Goal: Task Accomplishment & Management: Complete application form

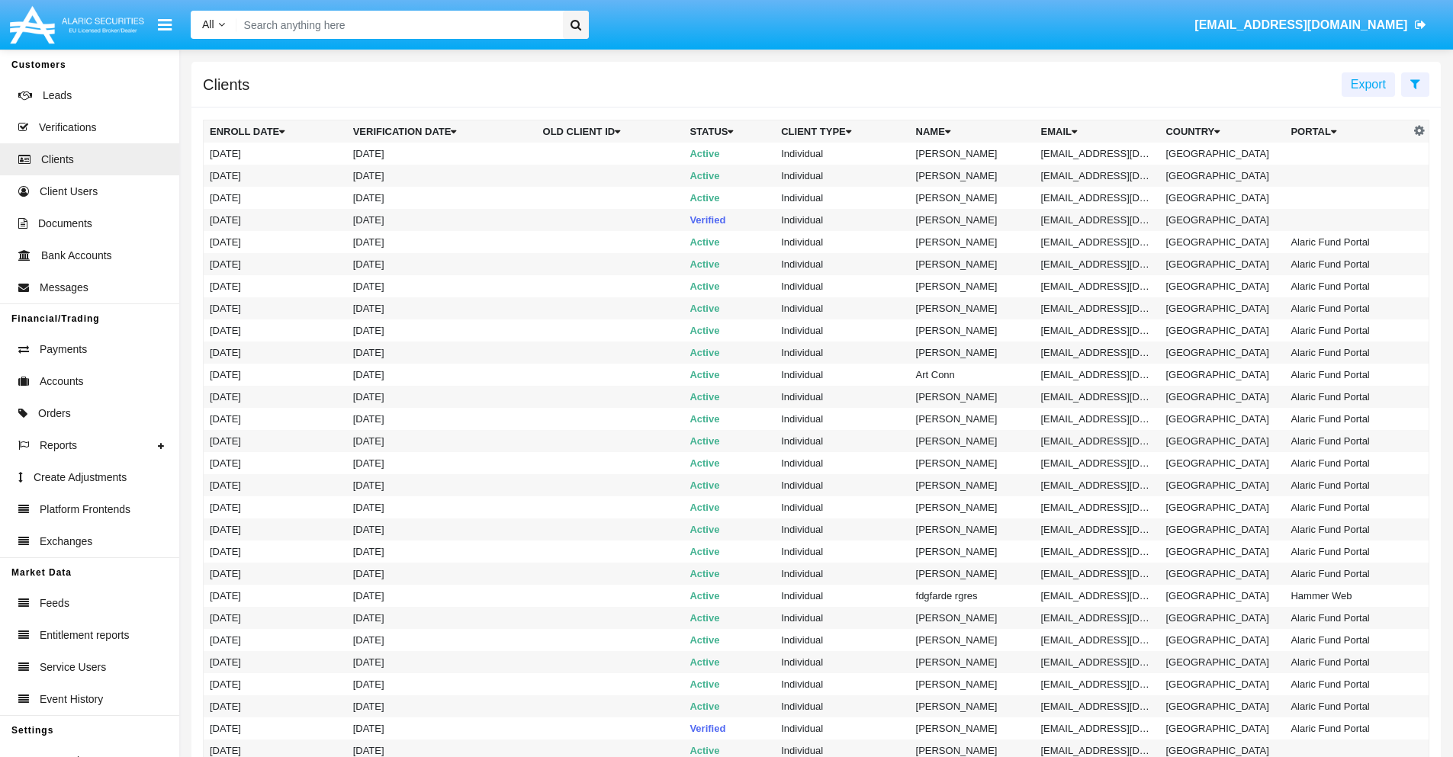
click at [1415, 83] on icon at bounding box center [1415, 84] width 10 height 12
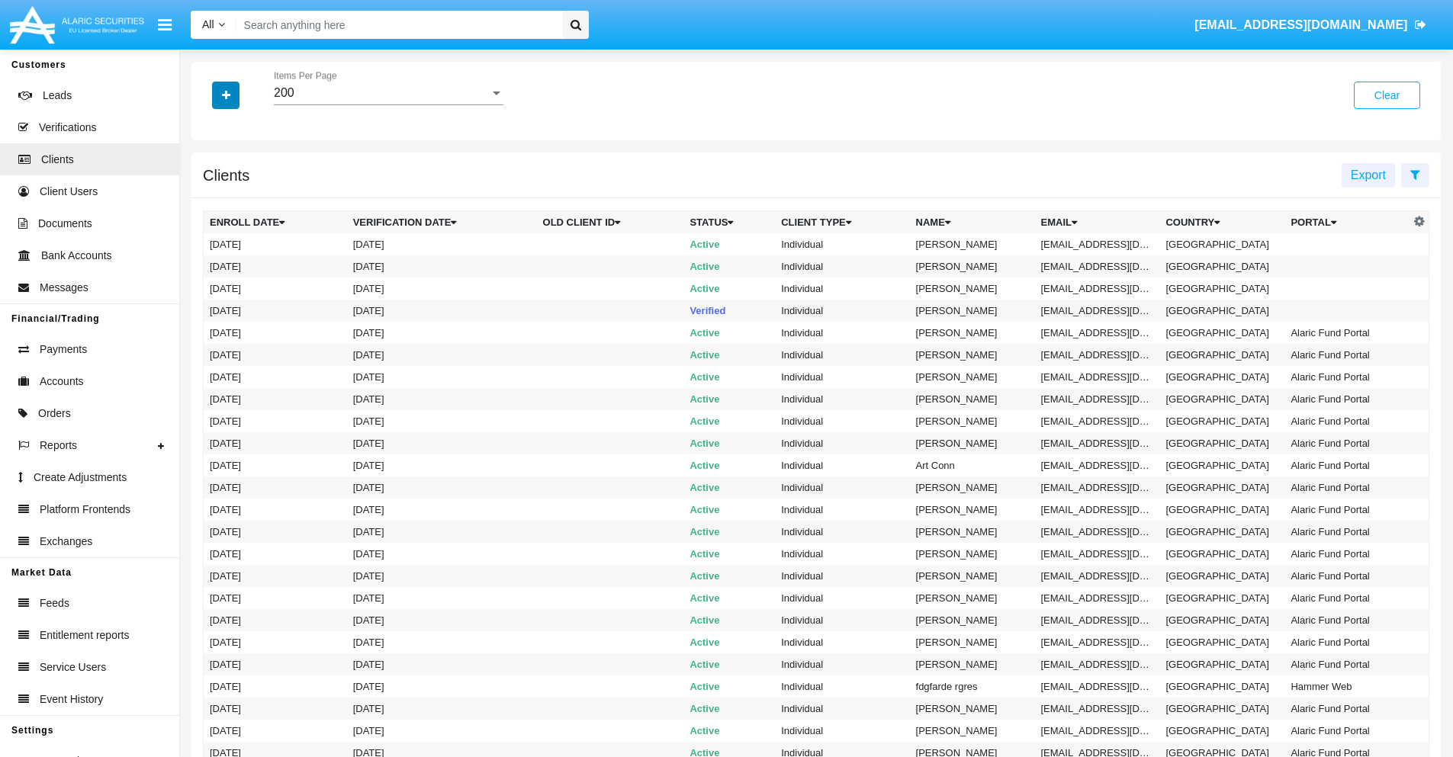
click at [226, 95] on icon "button" at bounding box center [226, 95] width 8 height 11
click at [237, 259] on span "Email" at bounding box center [237, 259] width 31 height 18
click at [210, 265] on input "Email" at bounding box center [209, 265] width 1 height 1
checkbox input "true"
click at [226, 95] on icon "button" at bounding box center [226, 95] width 8 height 11
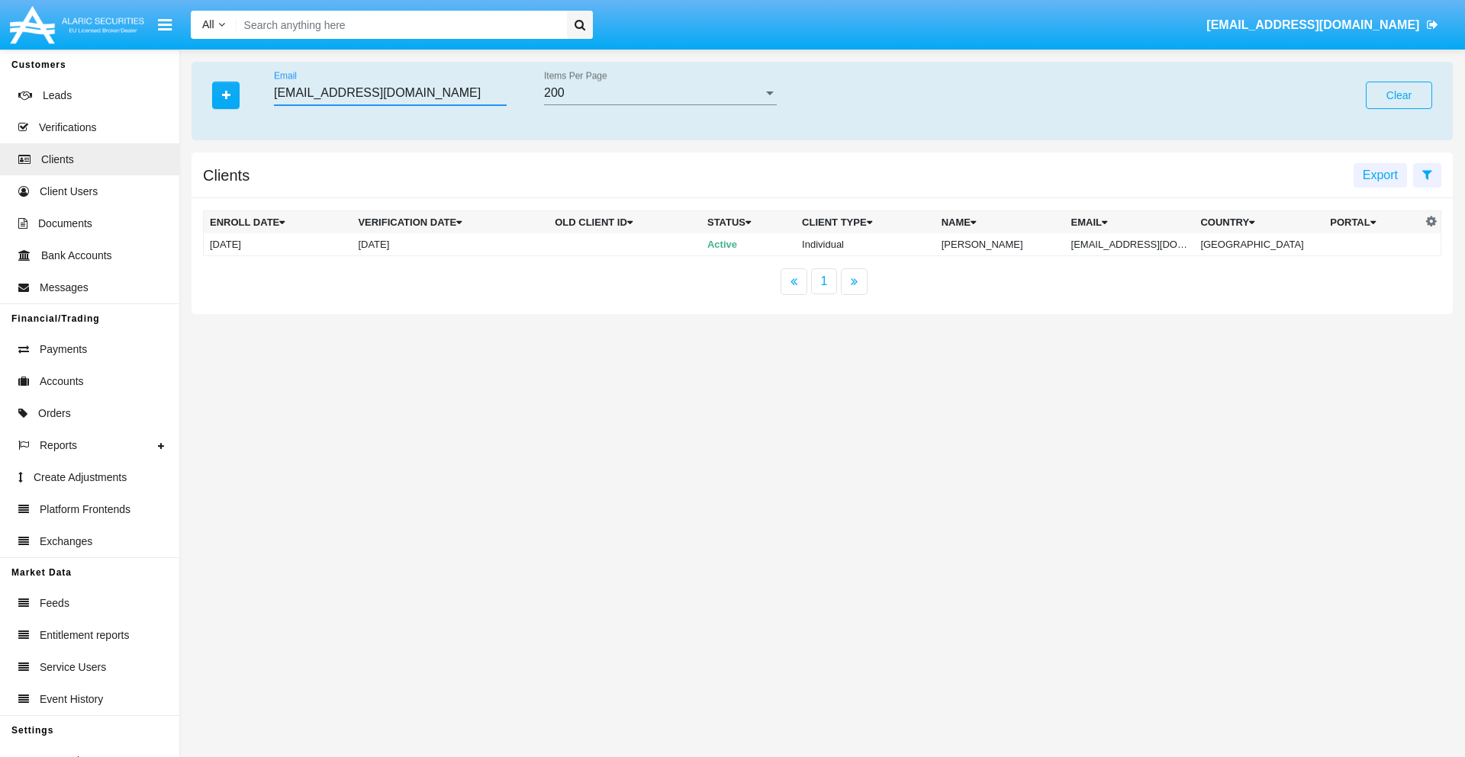
type input "[EMAIL_ADDRESS][DOMAIN_NAME]"
click at [1140, 244] on td "[EMAIL_ADDRESS][DOMAIN_NAME]" at bounding box center [1130, 244] width 130 height 23
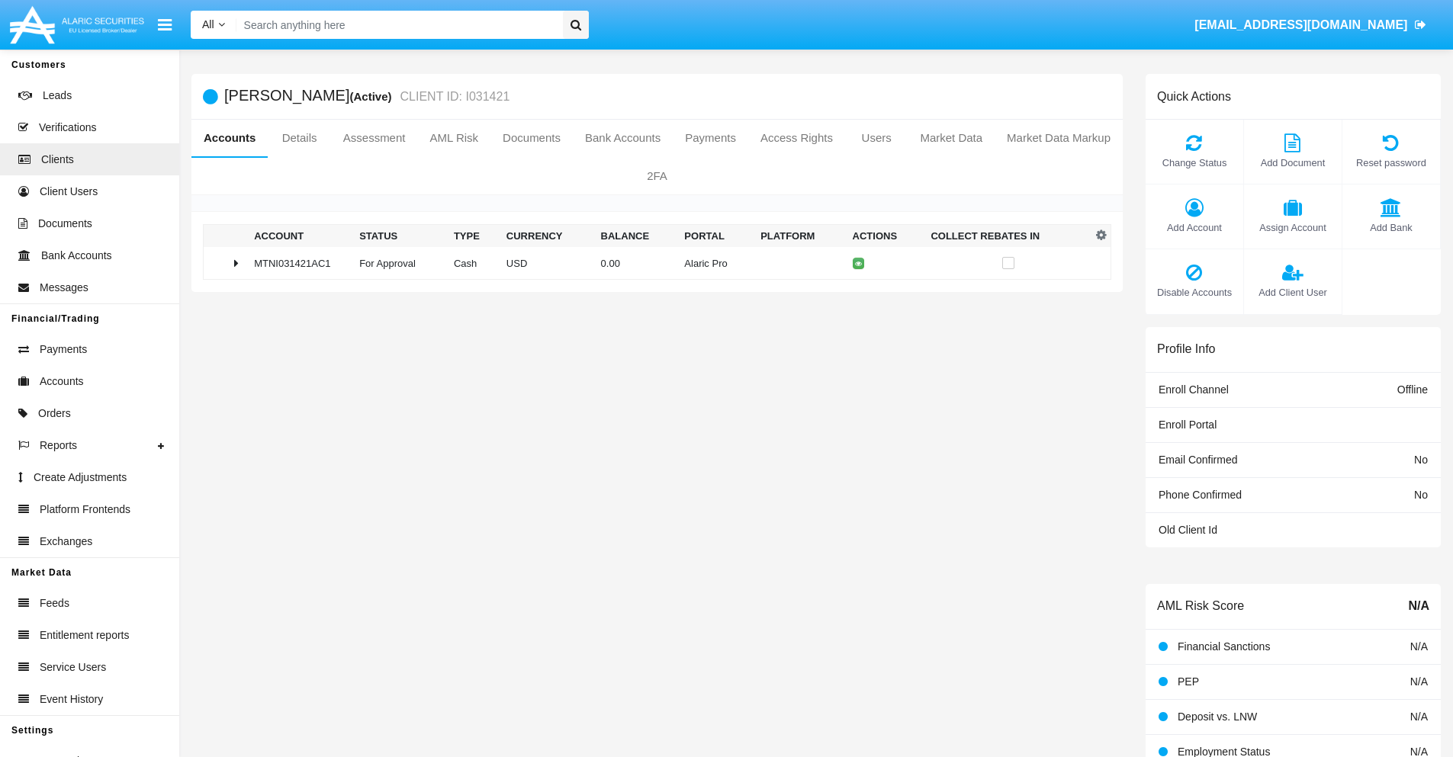
click at [1391, 227] on span "Add Bank" at bounding box center [1391, 227] width 82 height 14
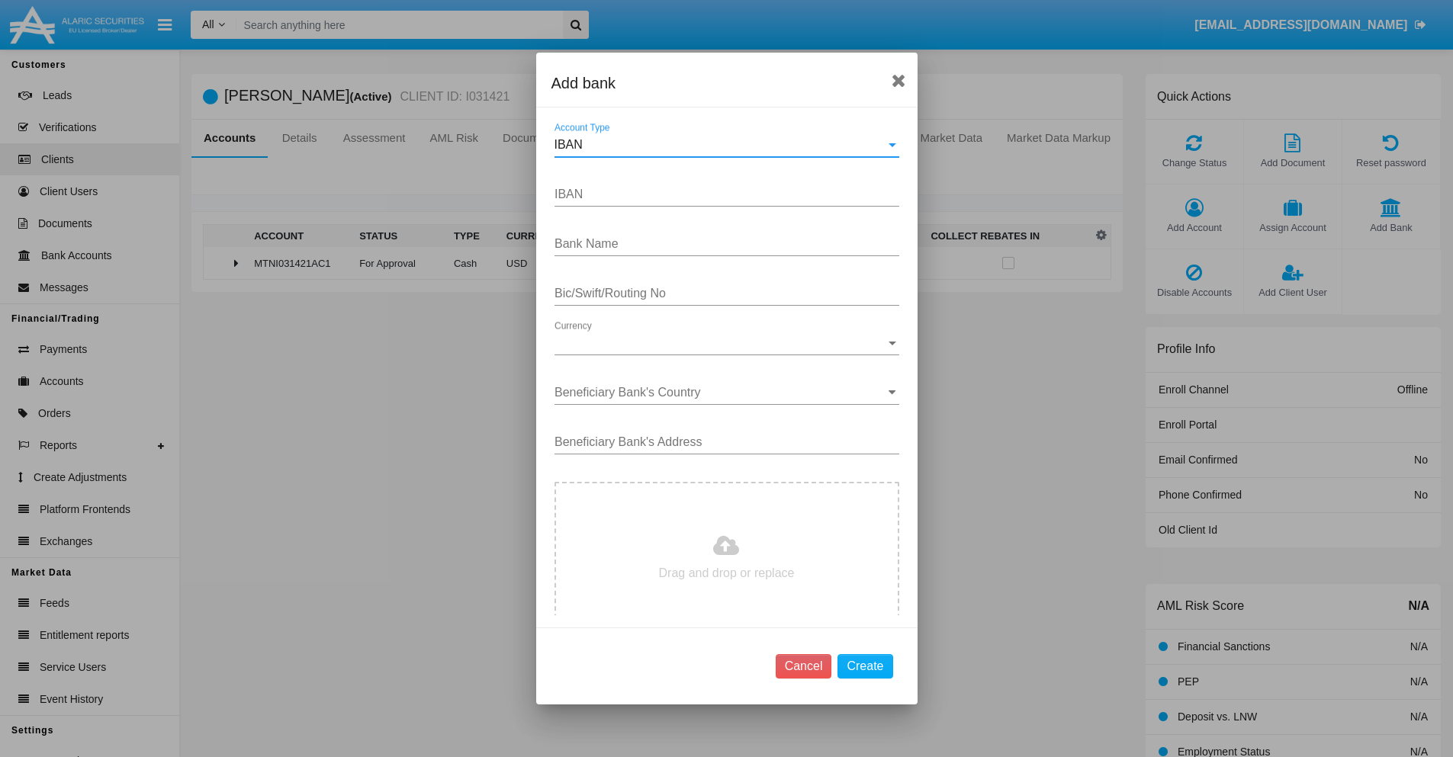
click at [721, 145] on div "IBAN" at bounding box center [720, 145] width 331 height 14
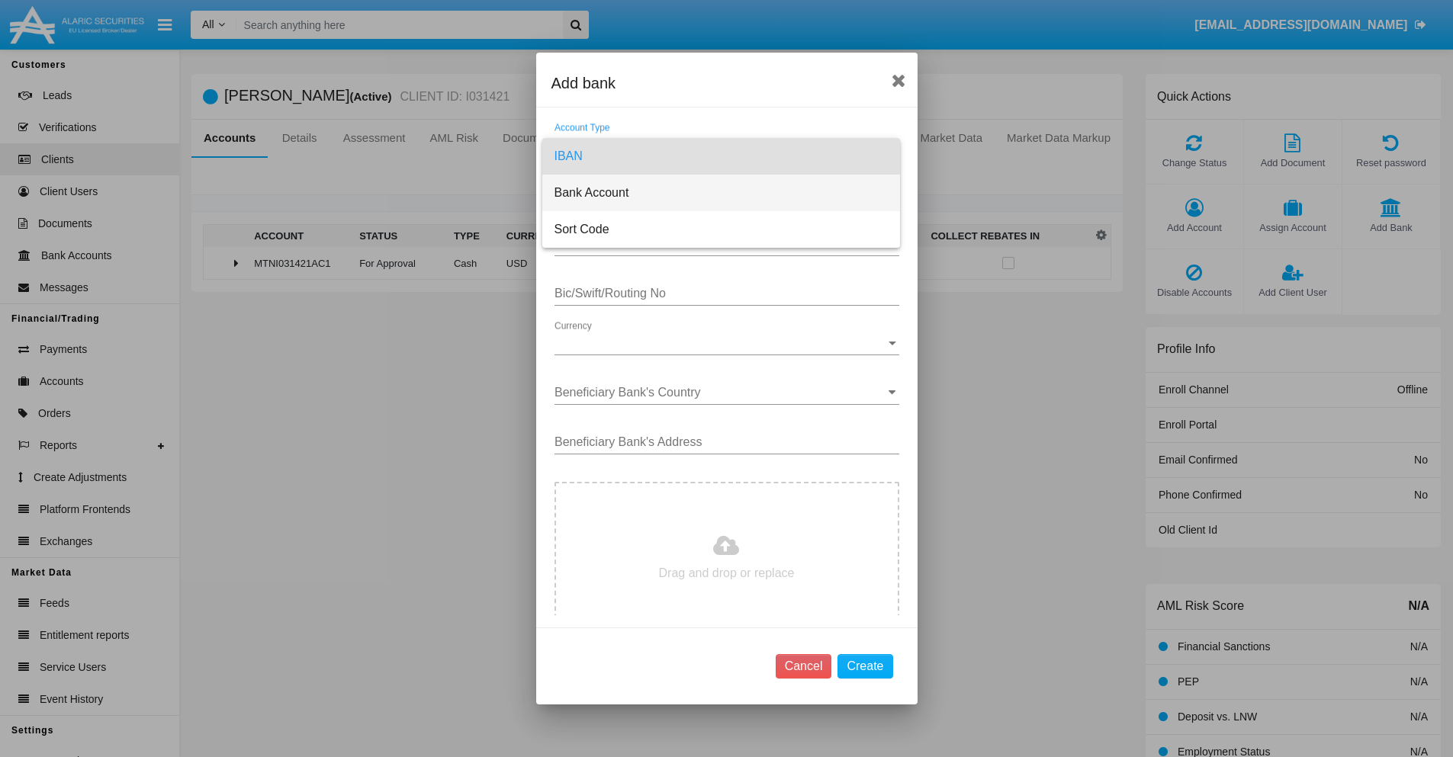
click at [721, 193] on span "Bank Account" at bounding box center [721, 193] width 333 height 37
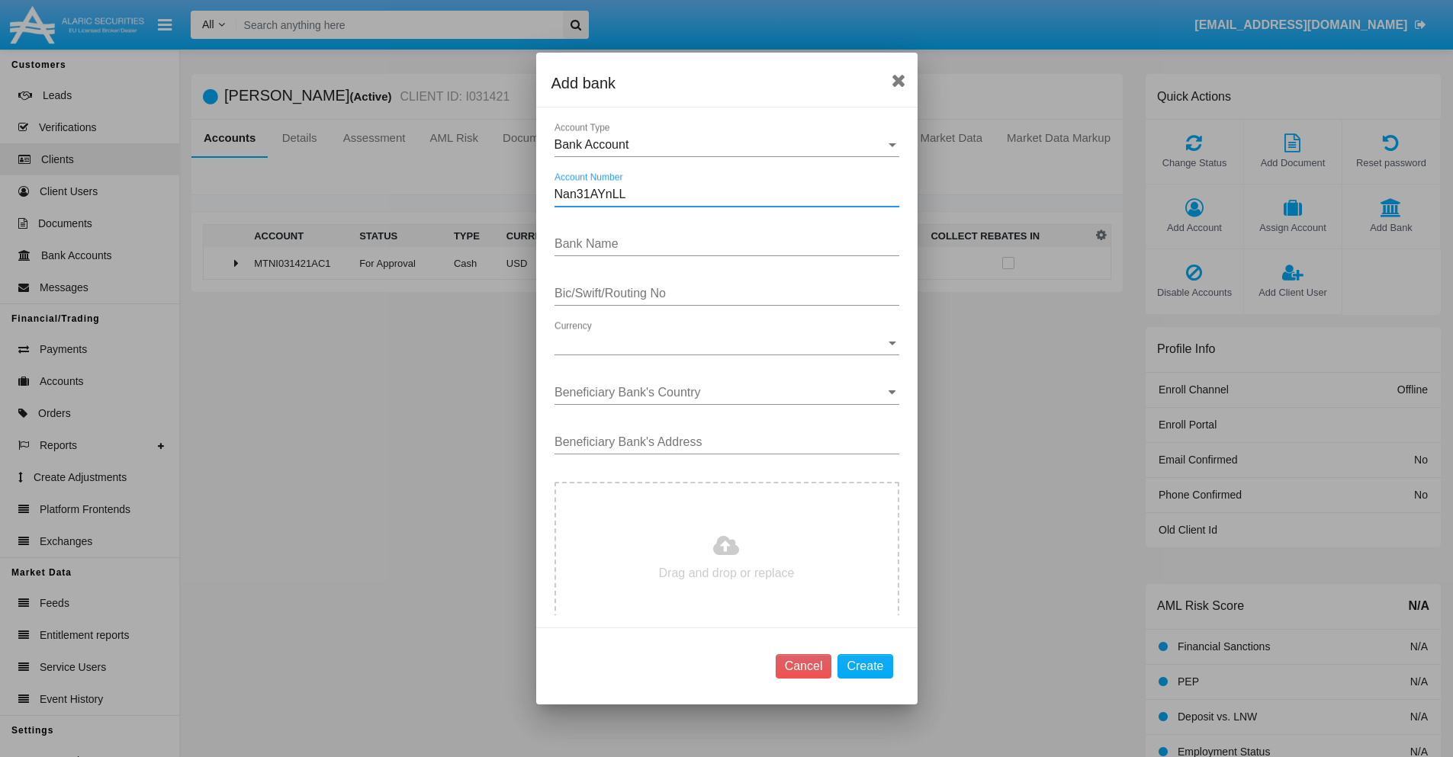
type input "Nan31AYnLL"
type input "sYyuAvEQxGAEeCu"
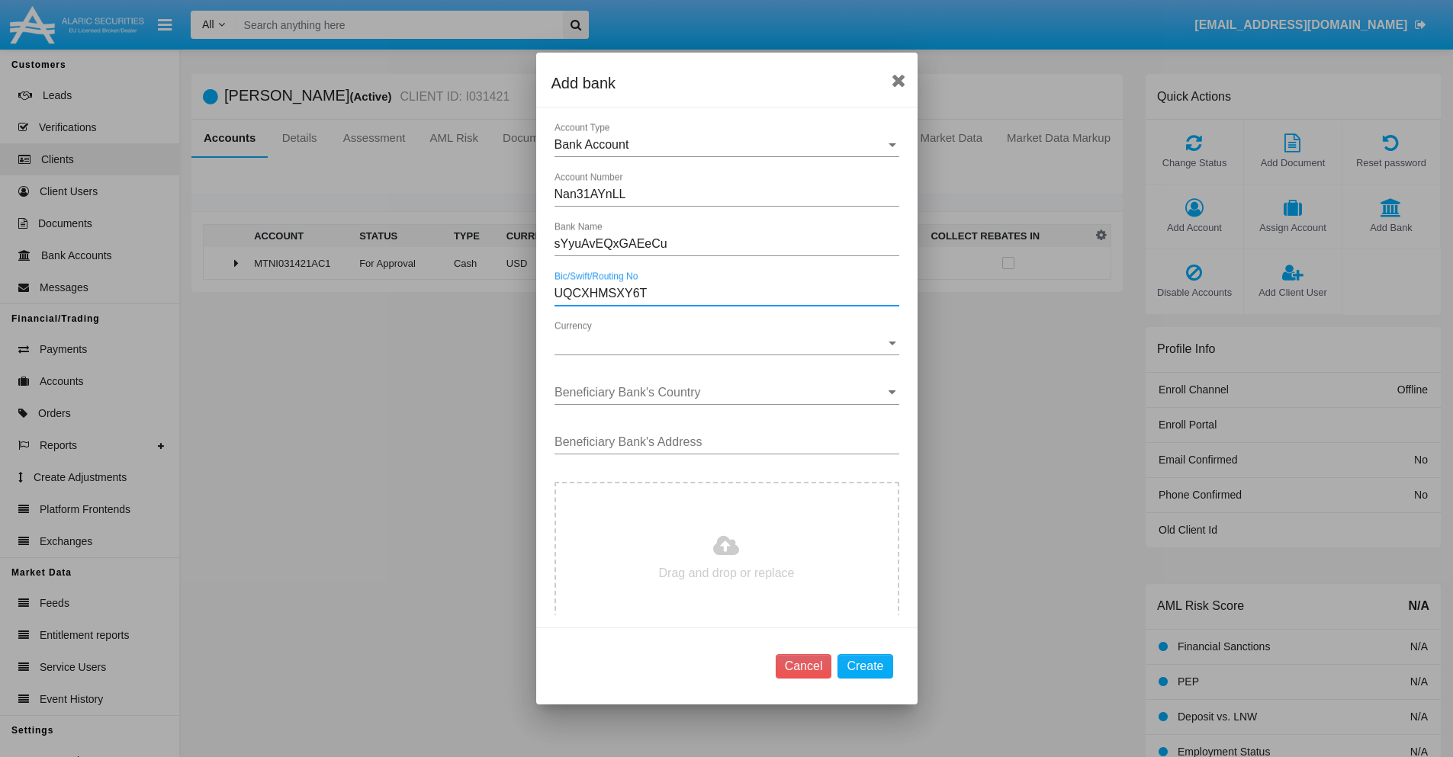
type input "UQCXHMSXY6T"
click at [721, 343] on span "Currency" at bounding box center [720, 343] width 331 height 14
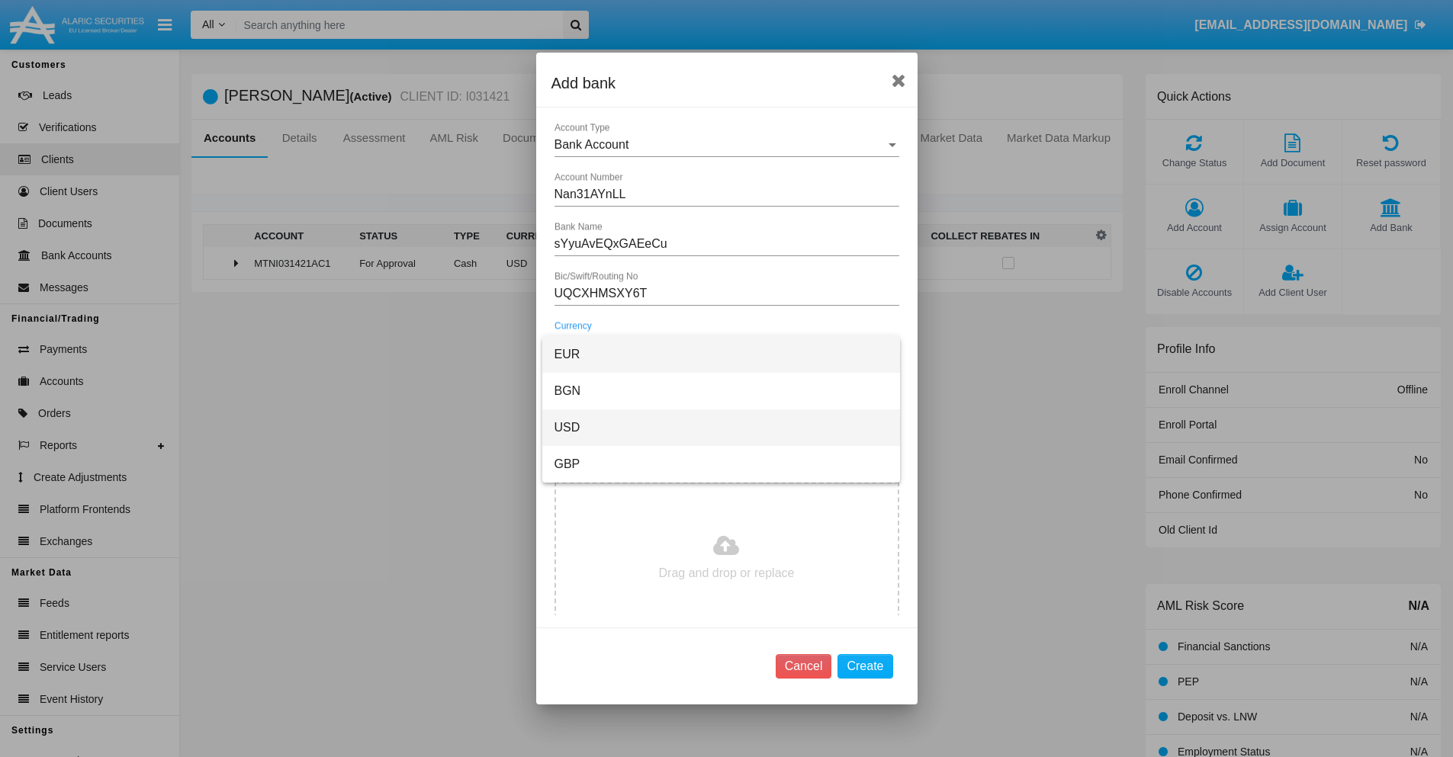
click at [721, 428] on span "USD" at bounding box center [721, 428] width 333 height 37
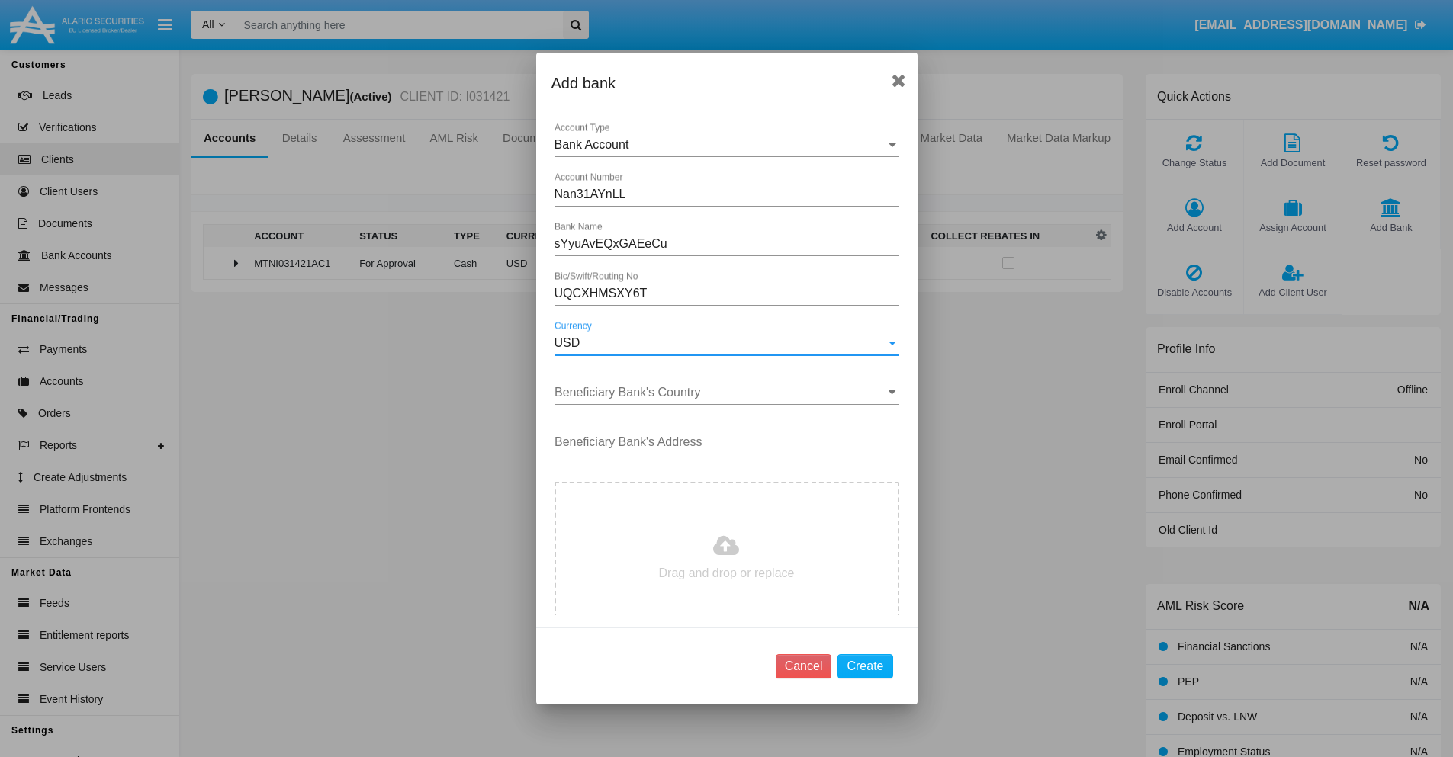
click at [721, 393] on input "Beneficiary Bank's Country" at bounding box center [727, 393] width 345 height 14
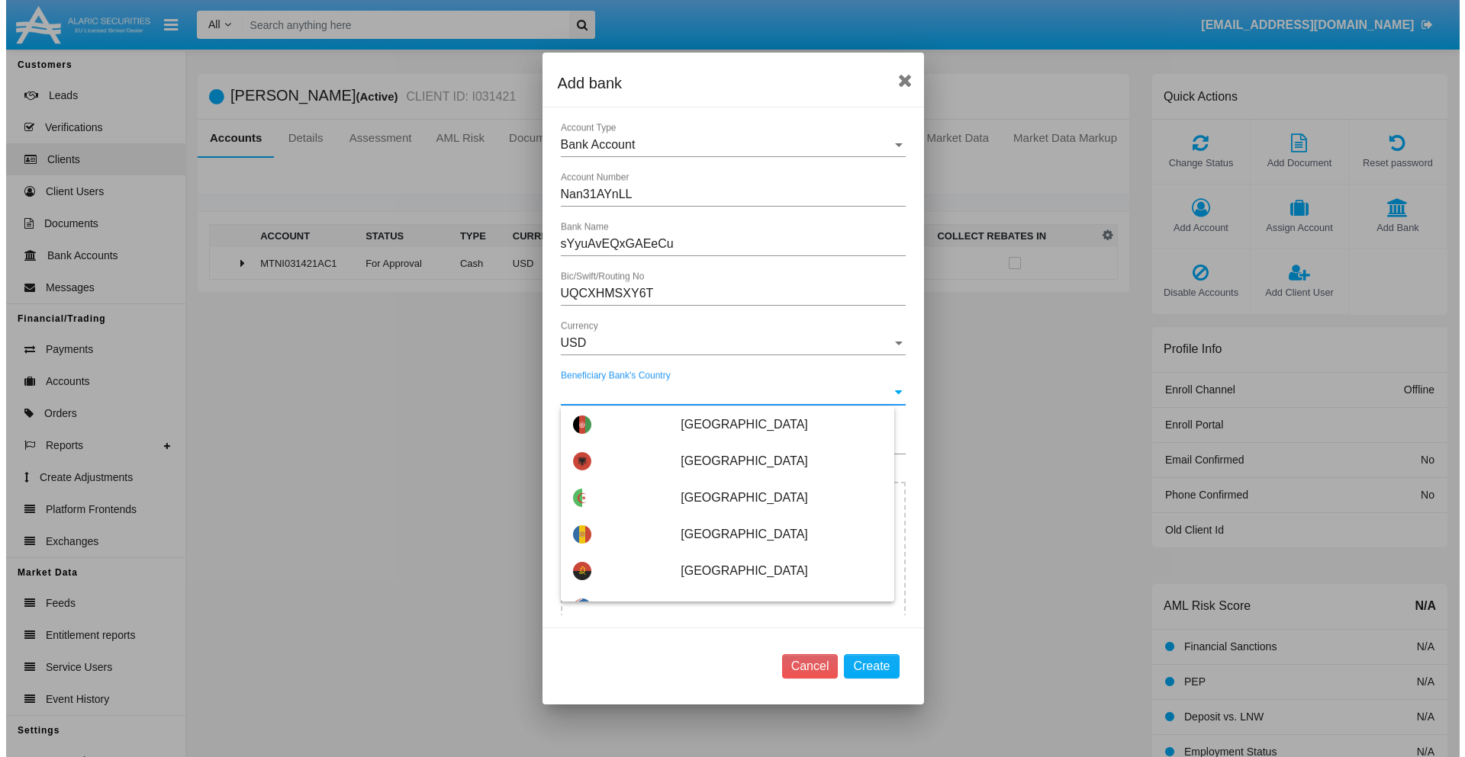
scroll to position [3906, 0]
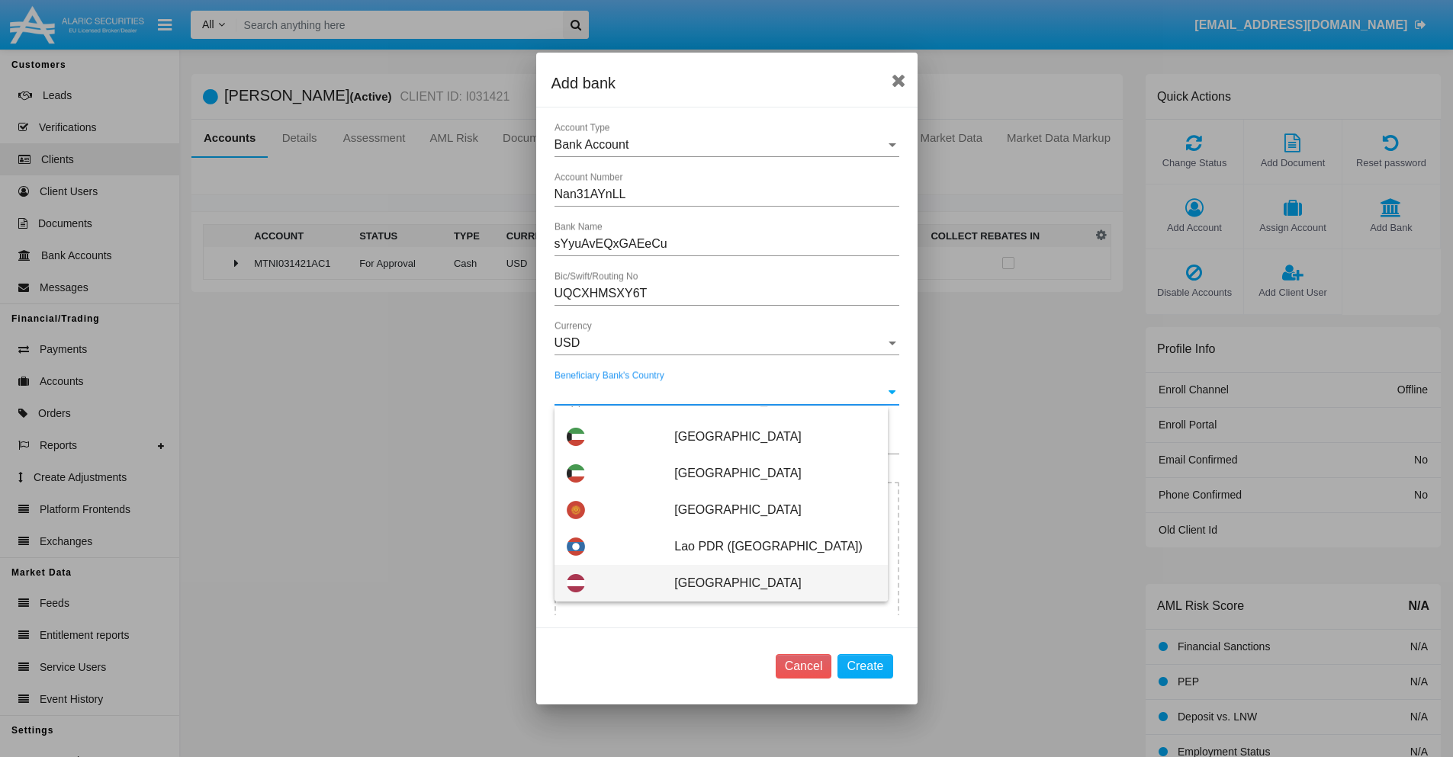
click at [767, 584] on span "[GEOGRAPHIC_DATA]" at bounding box center [774, 583] width 201 height 37
type input "[GEOGRAPHIC_DATA]"
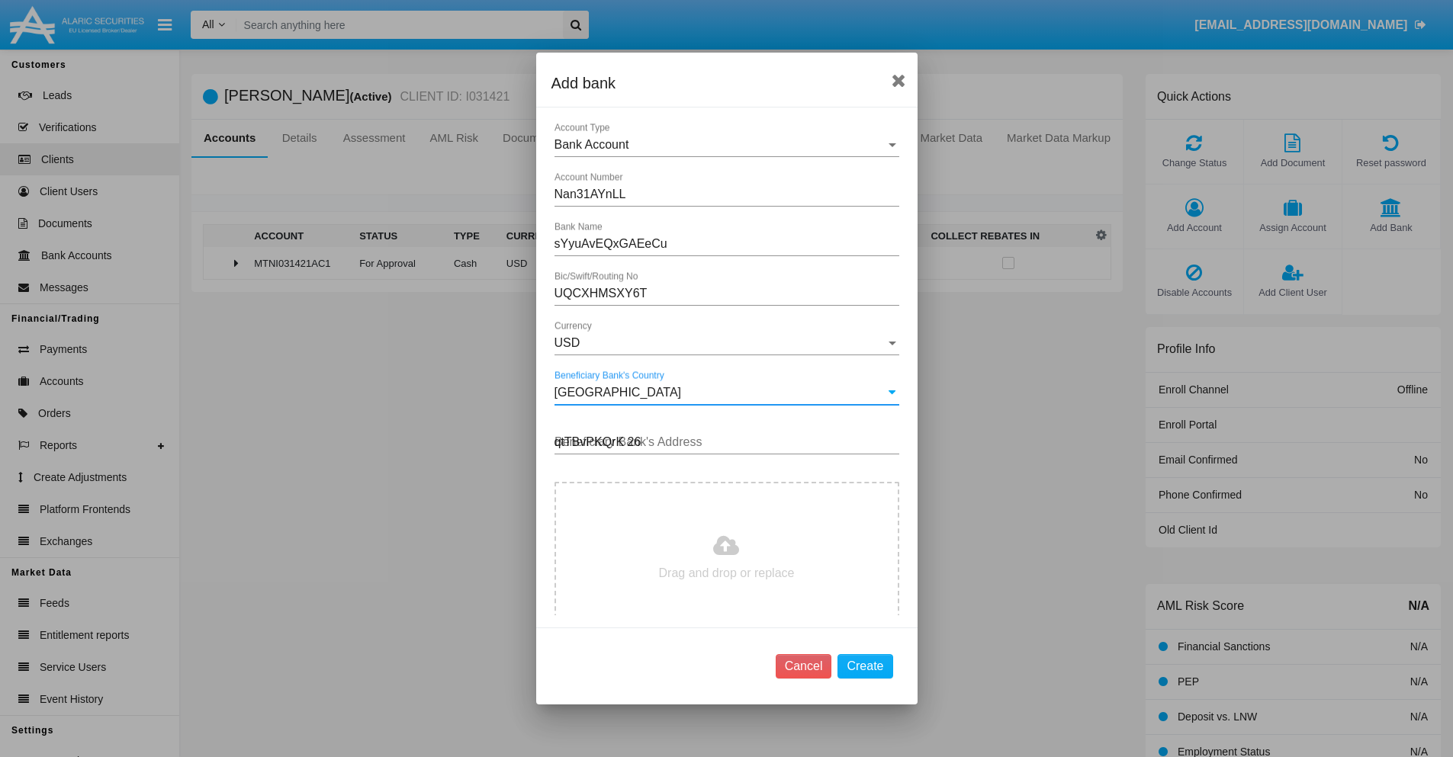
type input "qtTBvPKQrK 268"
type input "C:\fakepath\bank-statement.png"
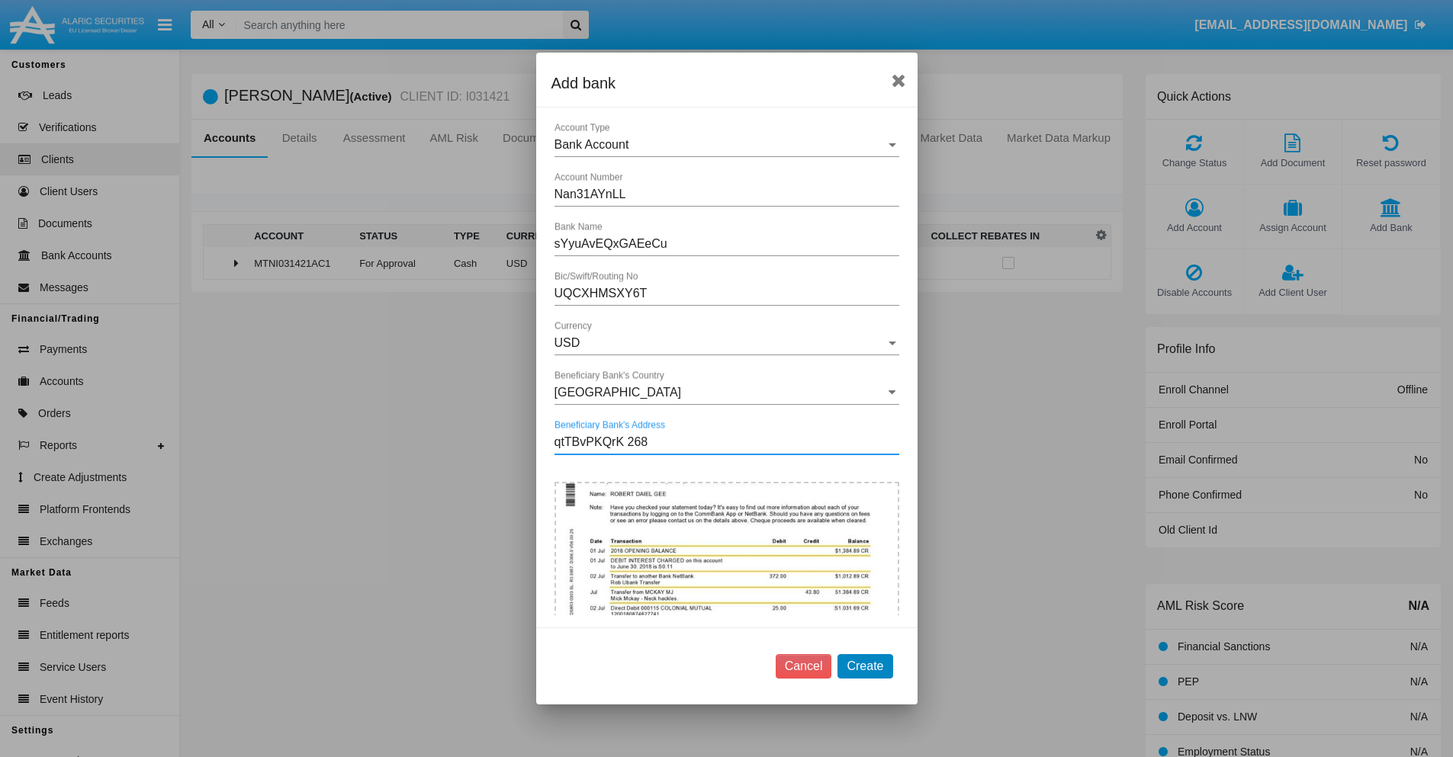
click at [865, 666] on button "Create" at bounding box center [865, 666] width 55 height 24
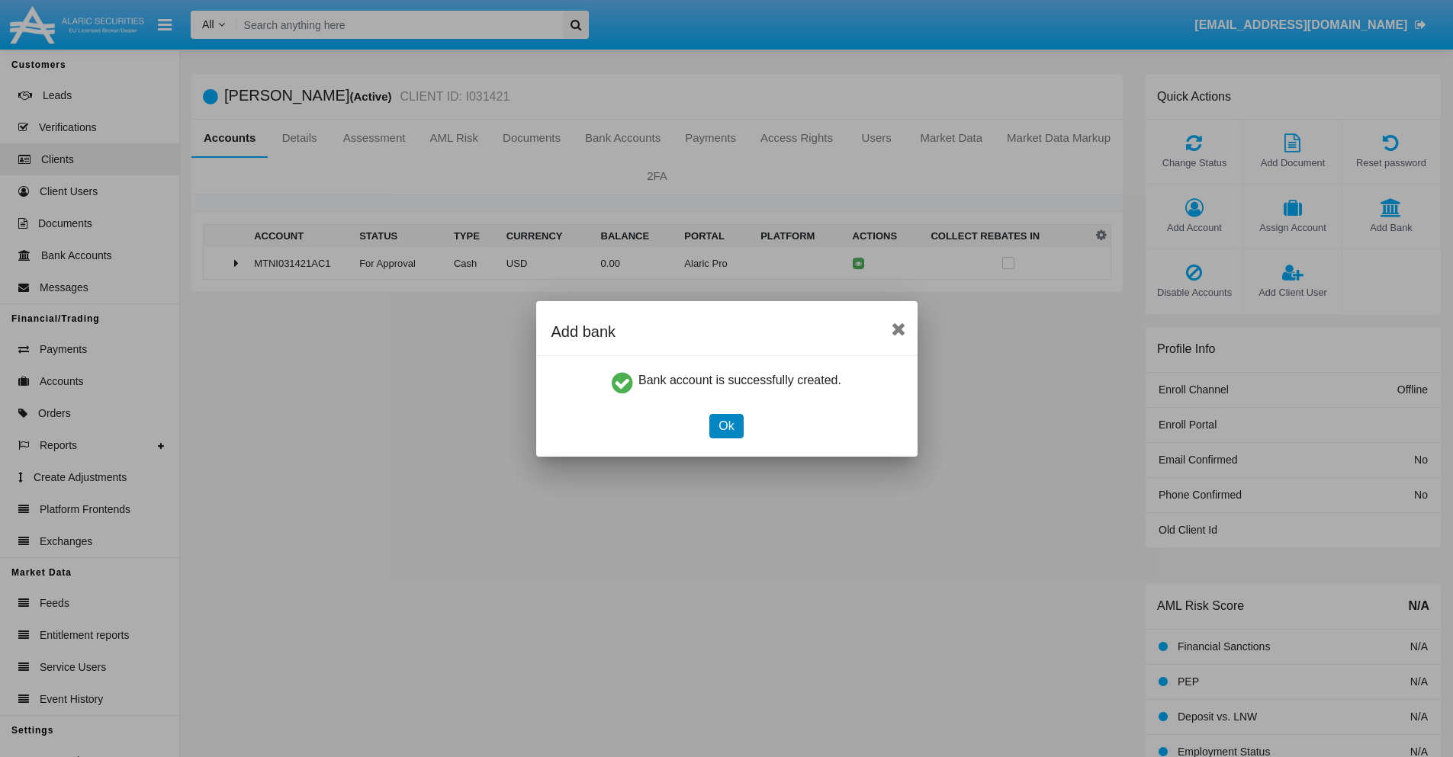
click at [726, 426] on button "Ok" at bounding box center [726, 426] width 34 height 24
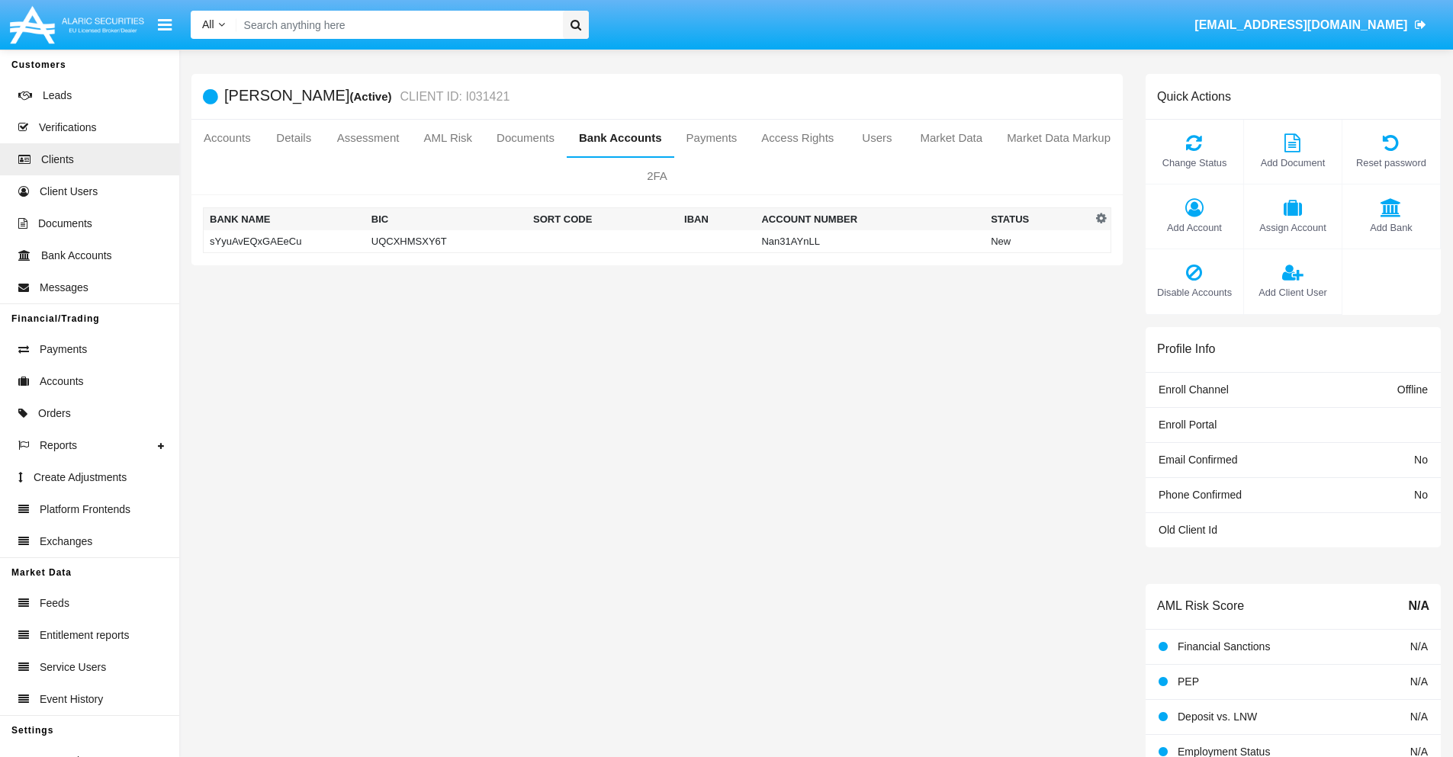
click at [284, 241] on td "sYyuAvEQxGAEeCu" at bounding box center [285, 241] width 162 height 23
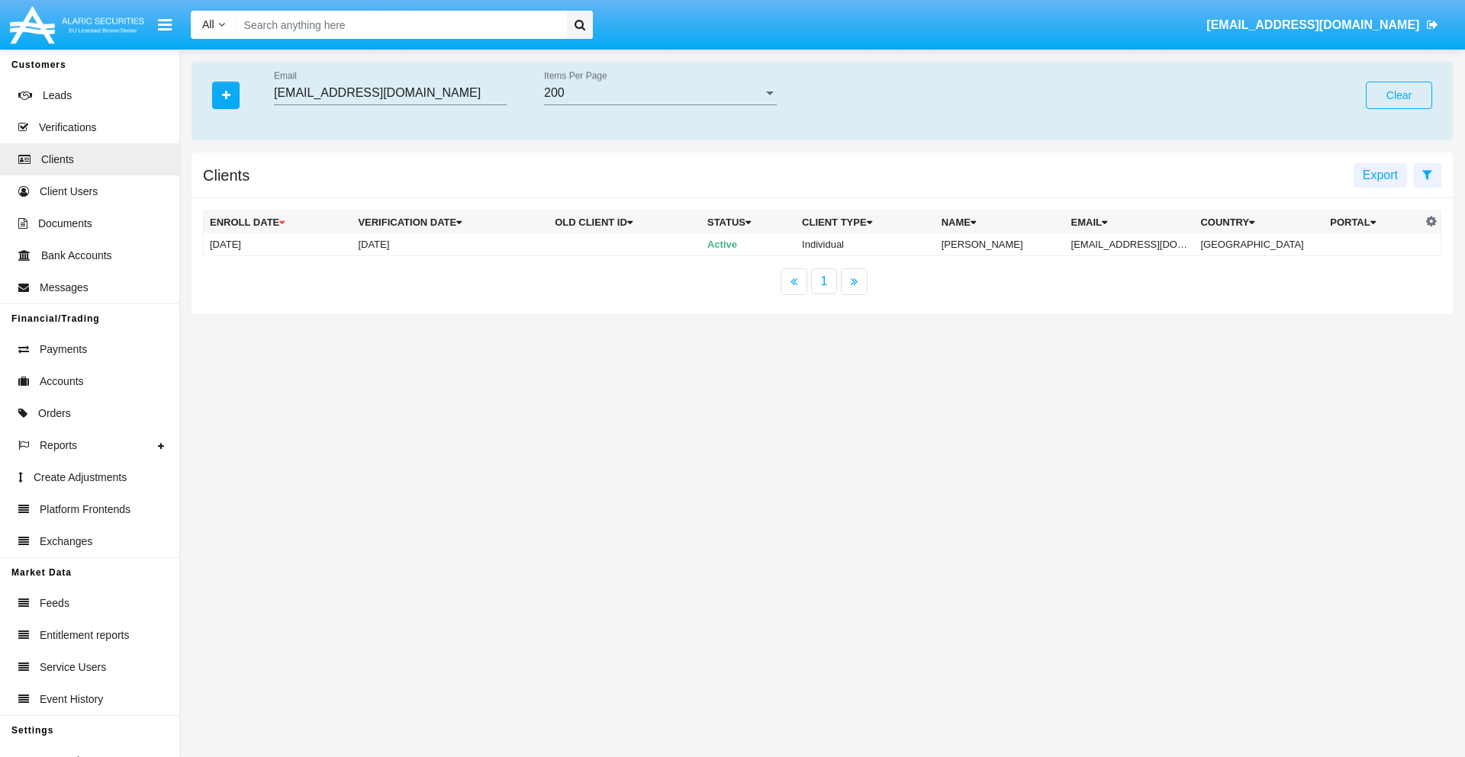
click at [1398, 95] on button "Clear" at bounding box center [1398, 95] width 66 height 27
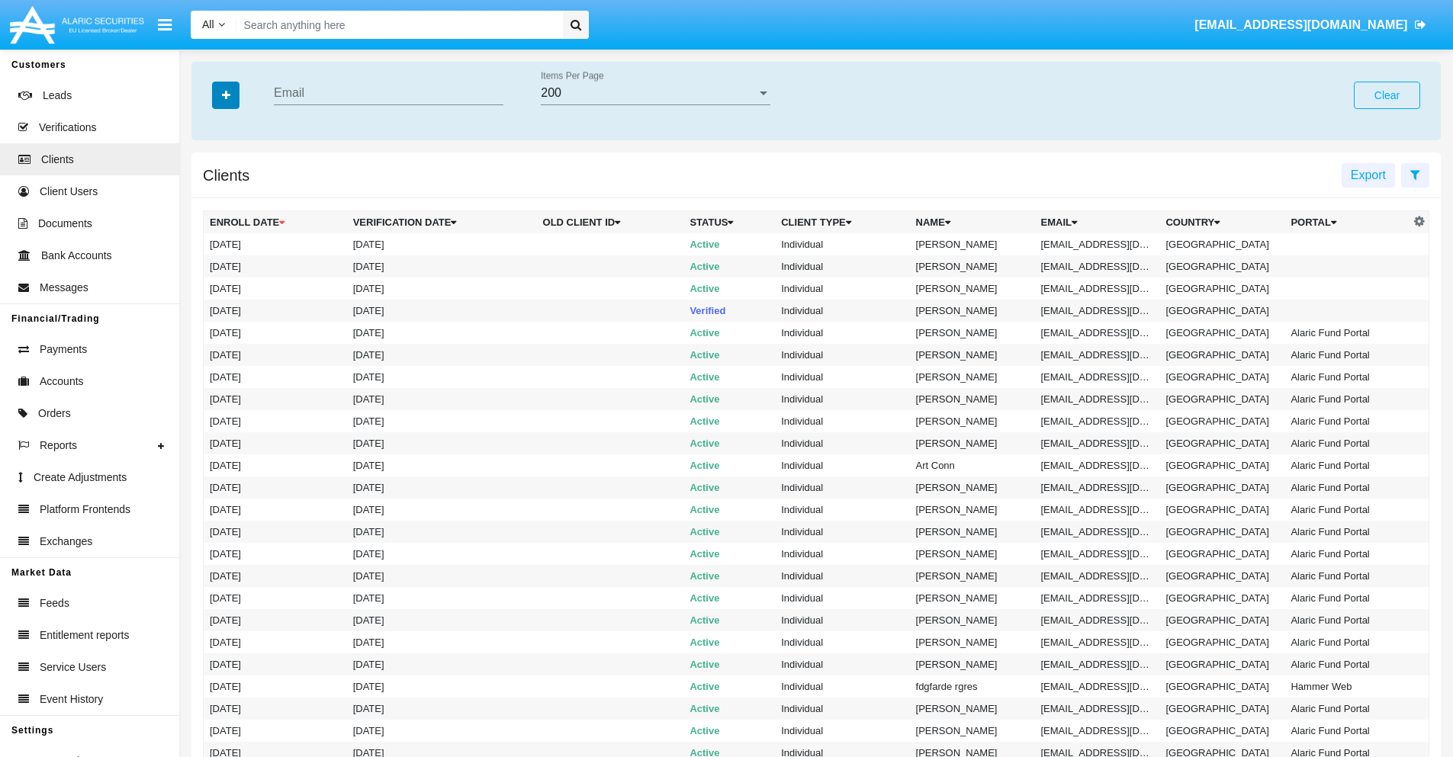
click at [226, 95] on icon "button" at bounding box center [226, 95] width 8 height 11
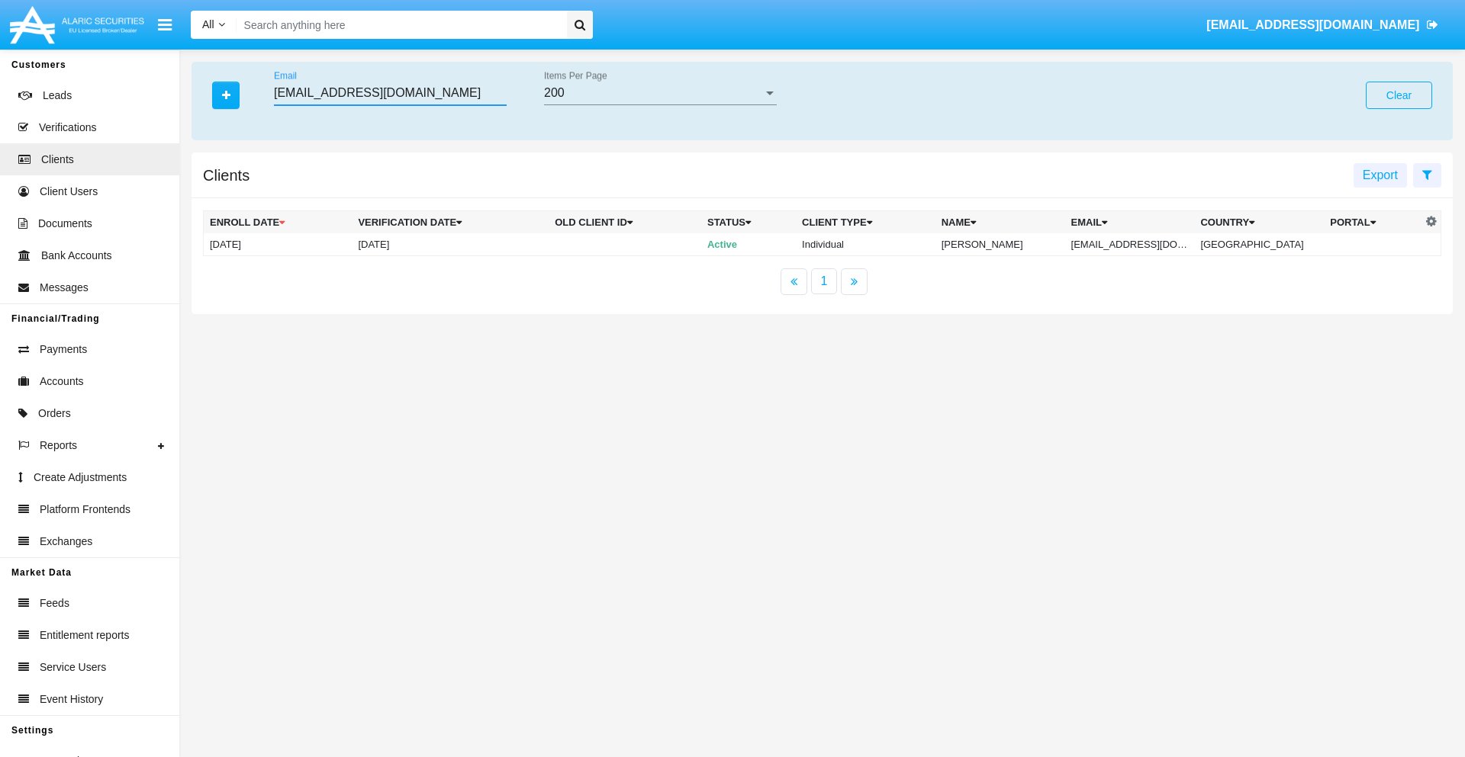
type input "[EMAIL_ADDRESS][DOMAIN_NAME]"
click at [1140, 244] on td "[EMAIL_ADDRESS][DOMAIN_NAME]" at bounding box center [1130, 244] width 130 height 23
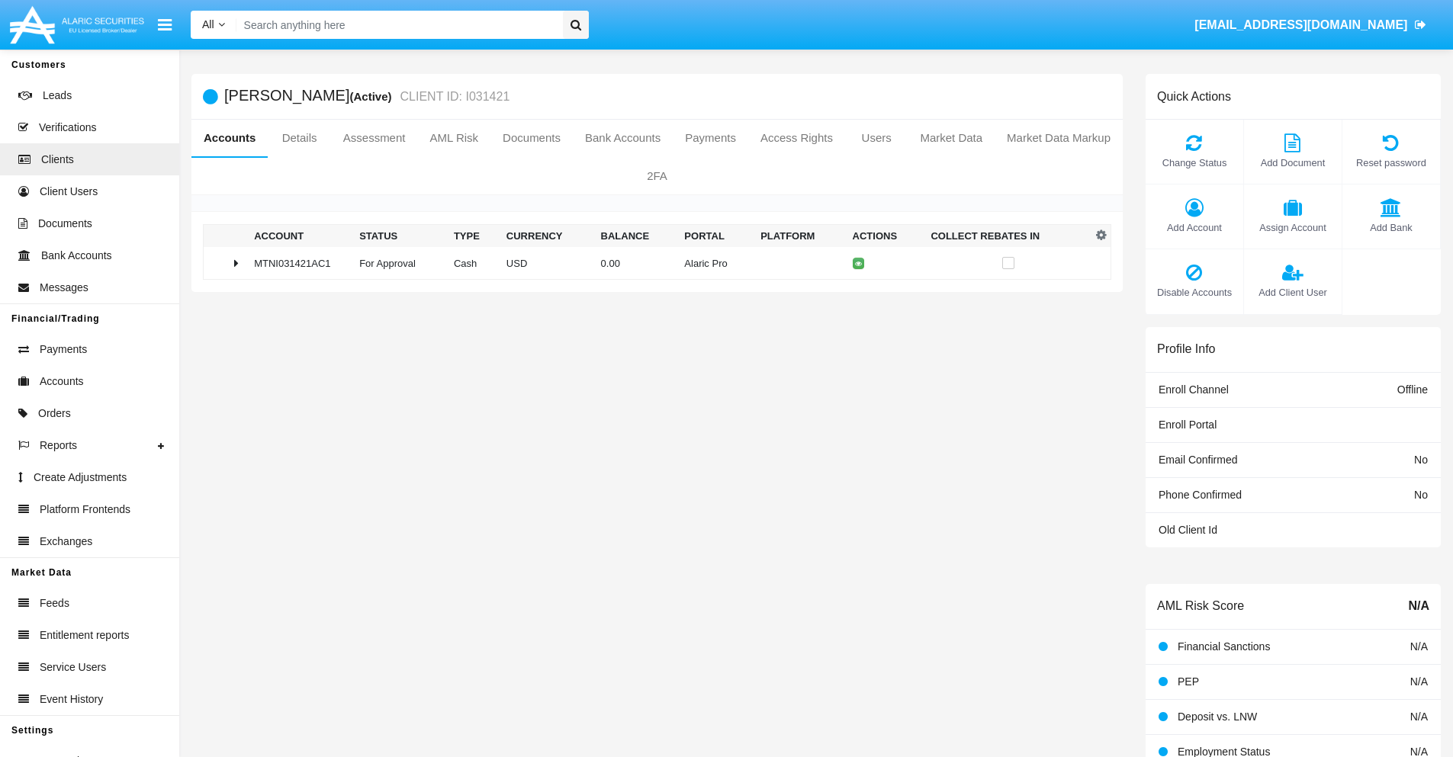
click at [1391, 227] on span "Add Bank" at bounding box center [1391, 227] width 82 height 14
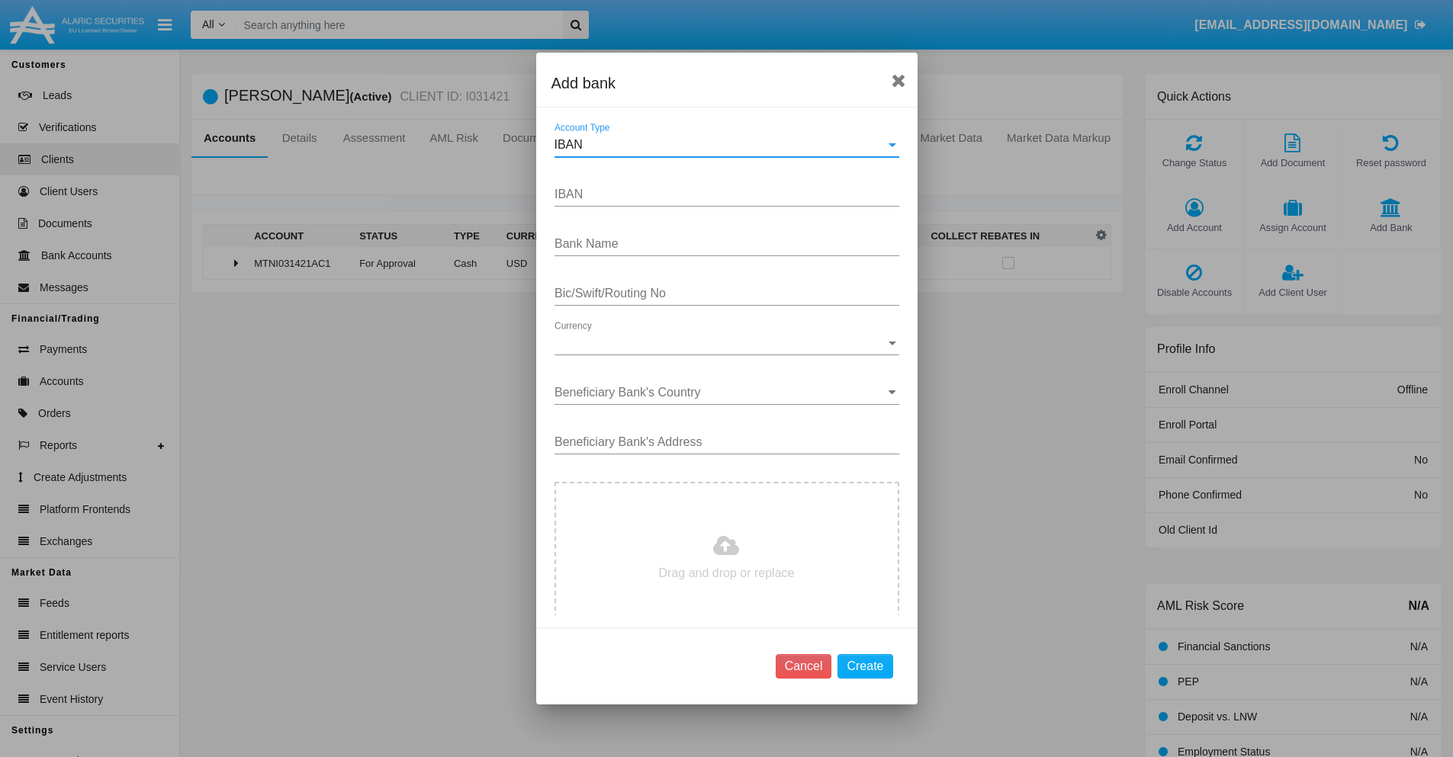
click at [721, 145] on div "IBAN" at bounding box center [720, 145] width 331 height 14
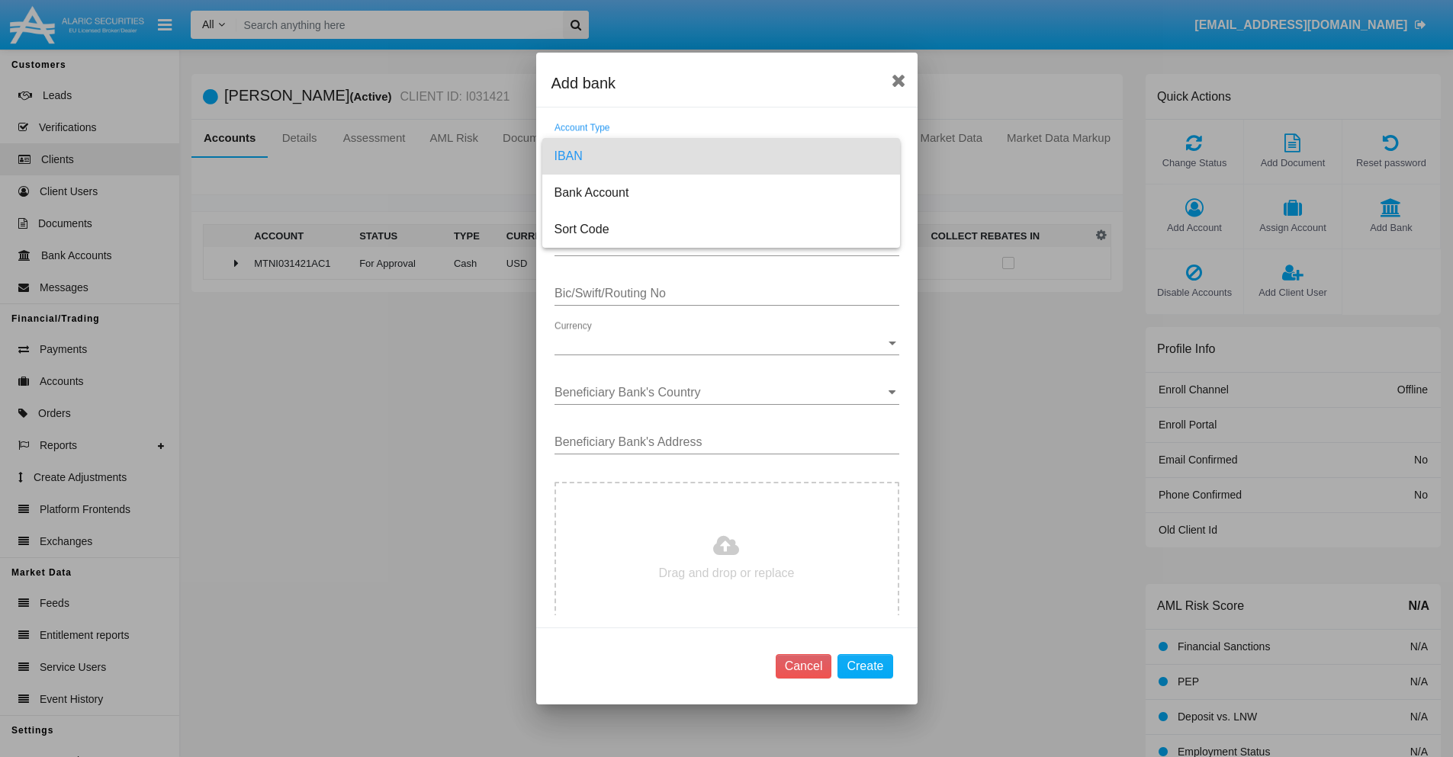
click at [721, 156] on span "IBAN" at bounding box center [721, 156] width 333 height 37
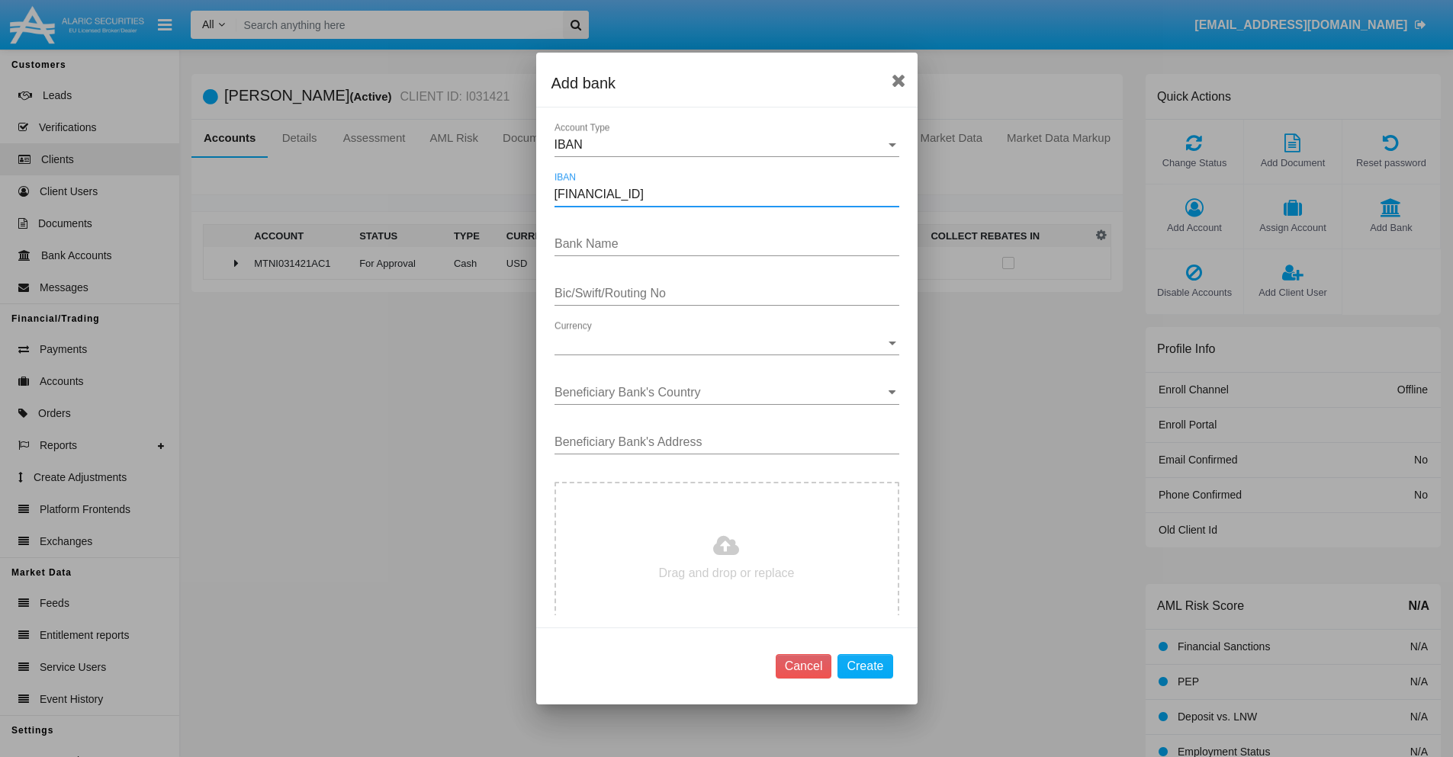
type input "DE31500105175143186793"
type input "XqbhQGrbwujTClP"
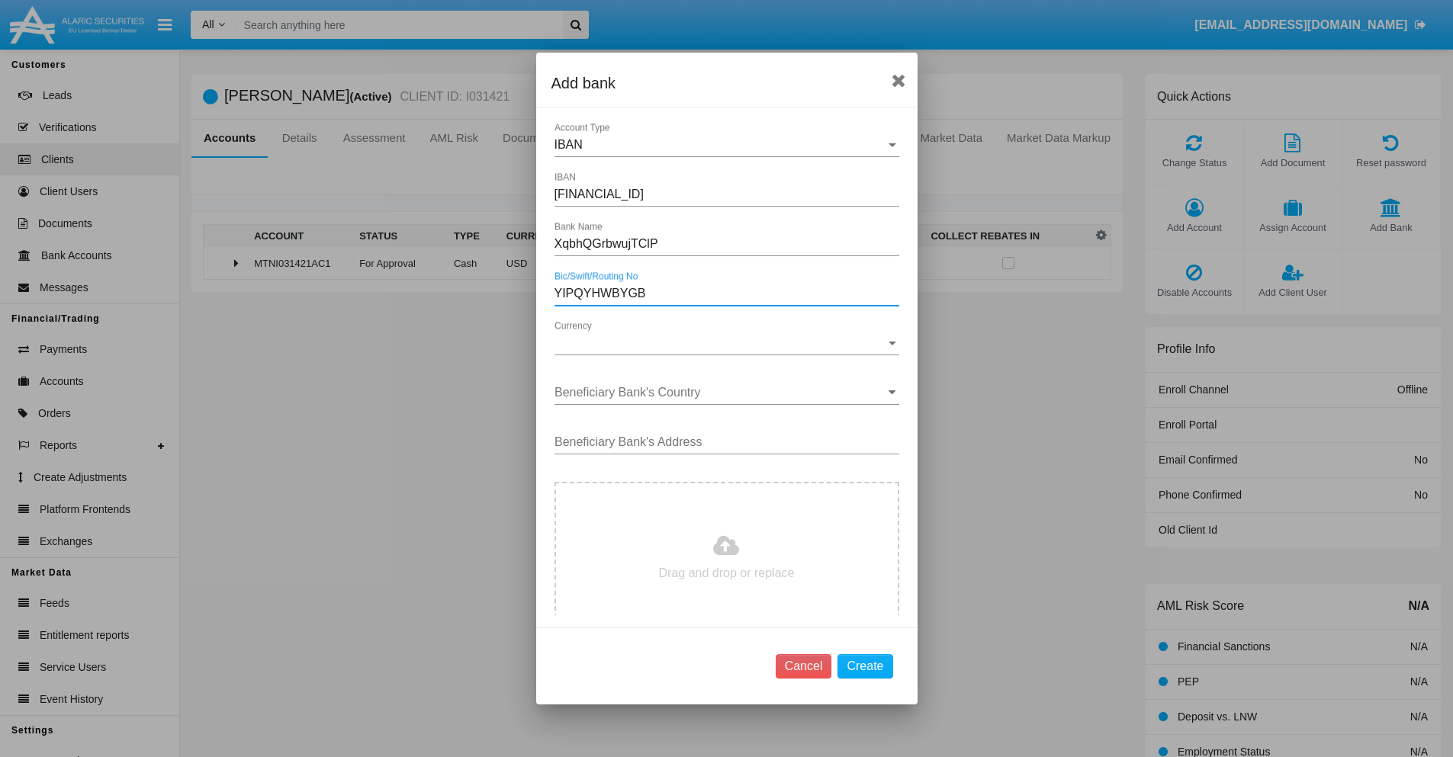
type input "YIPQYHWBYGB"
click at [721, 343] on span "Currency" at bounding box center [720, 343] width 331 height 14
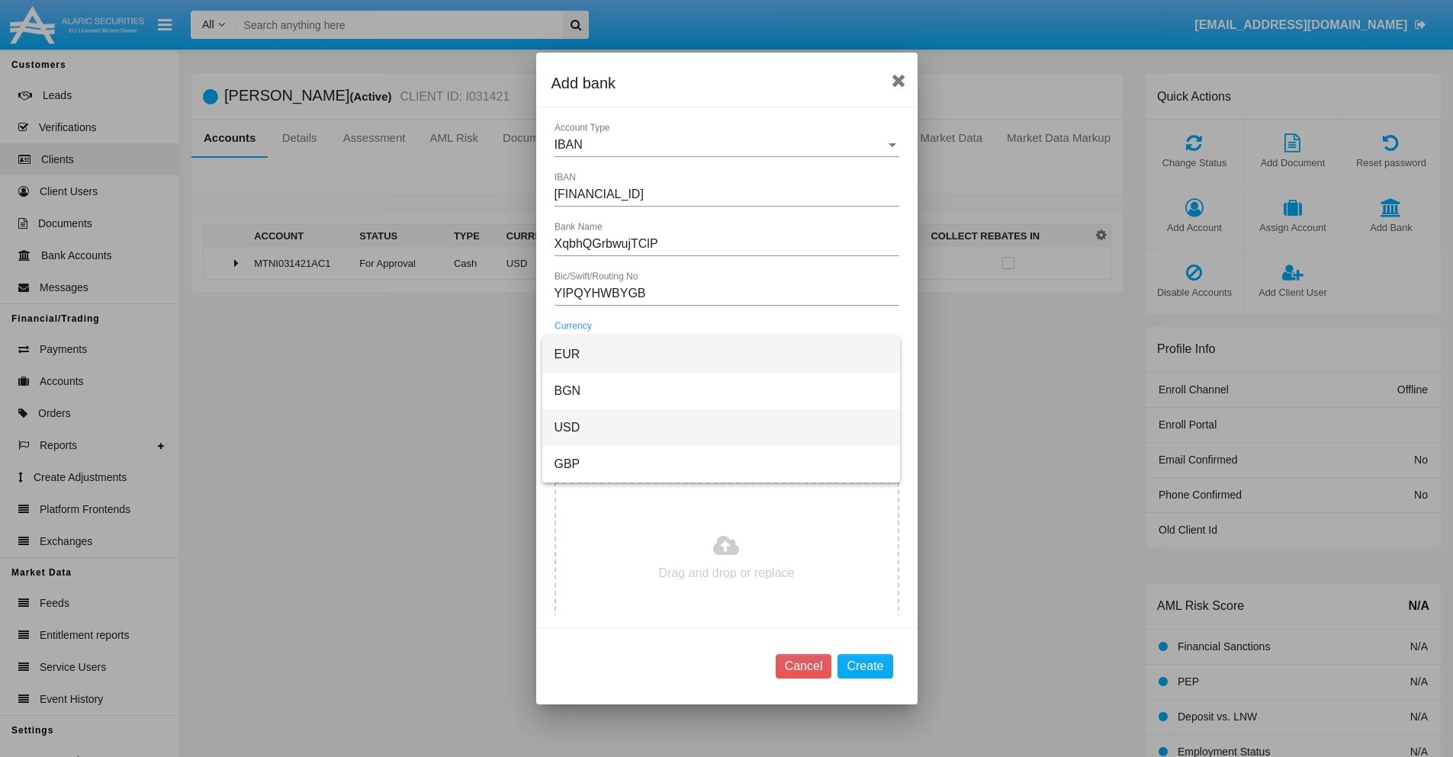
click at [721, 428] on span "USD" at bounding box center [721, 428] width 333 height 37
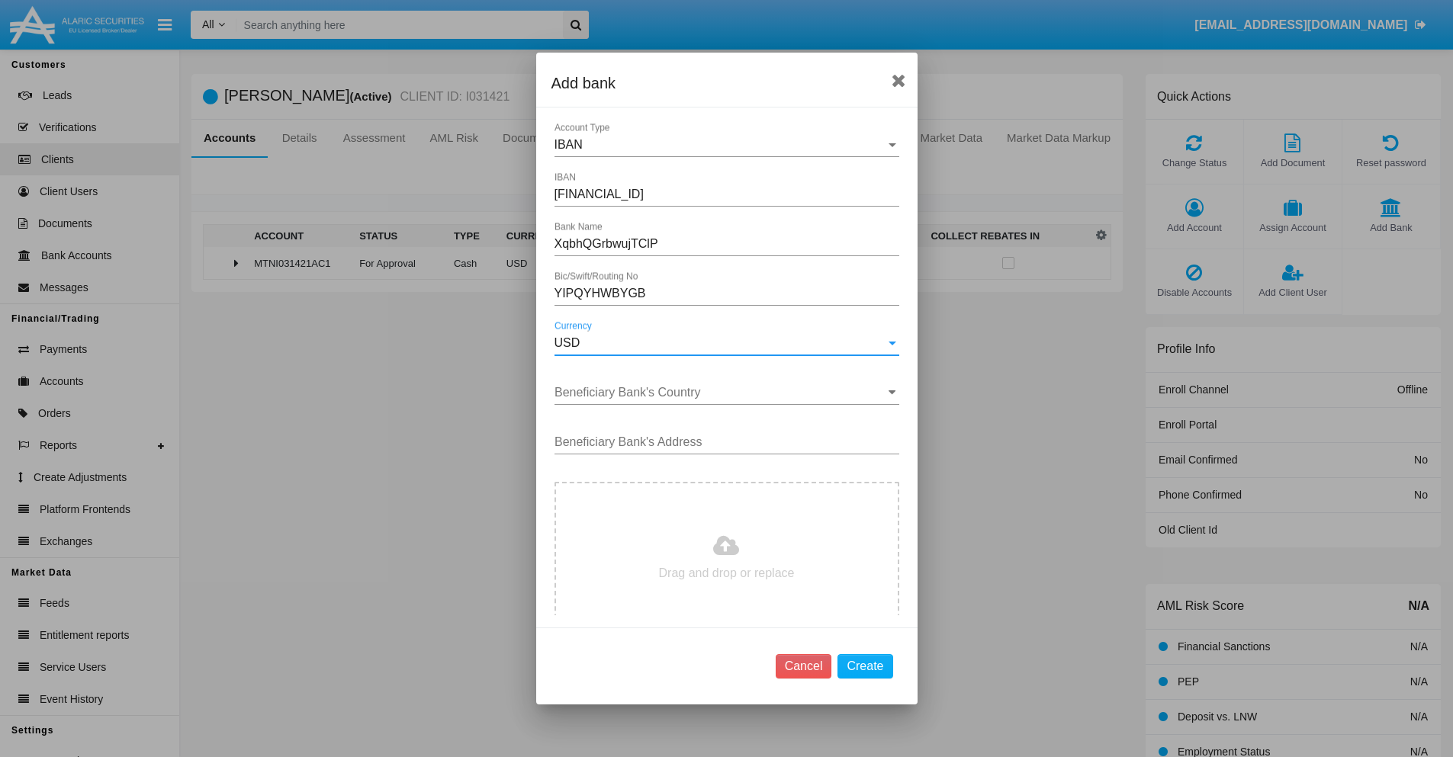
click at [721, 393] on input "Beneficiary Bank's Country" at bounding box center [727, 393] width 345 height 14
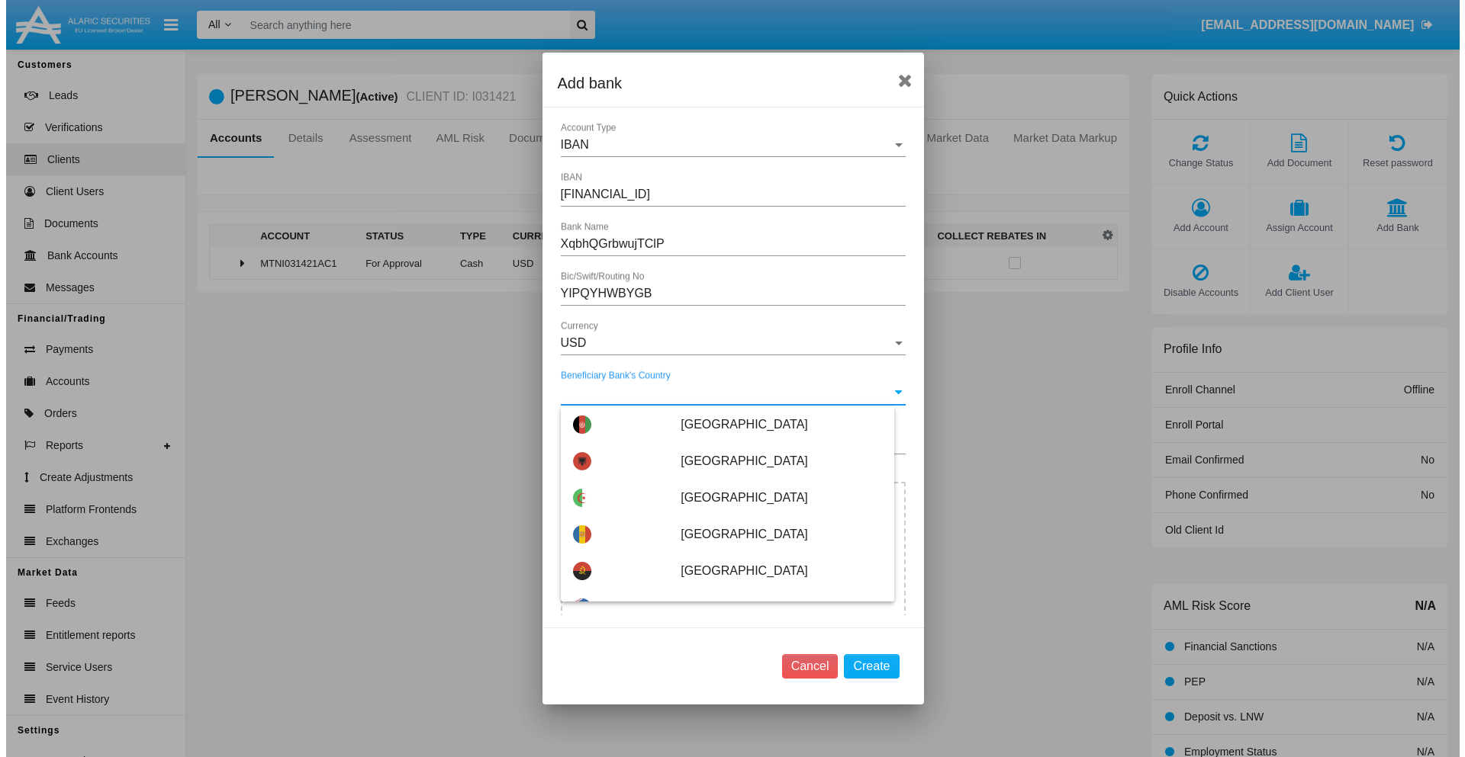
scroll to position [7531, 0]
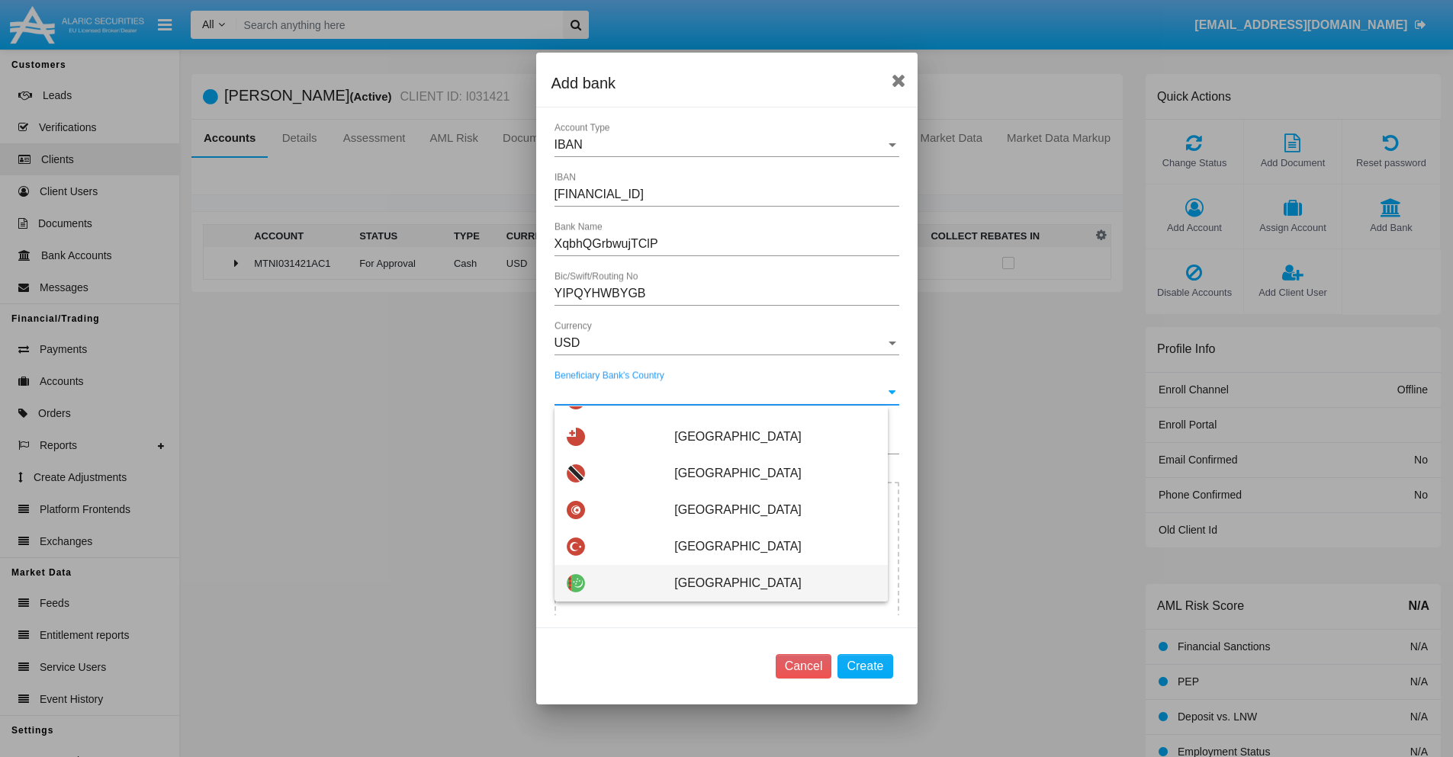
click at [767, 584] on span "[GEOGRAPHIC_DATA]" at bounding box center [774, 583] width 201 height 37
type input "[GEOGRAPHIC_DATA]"
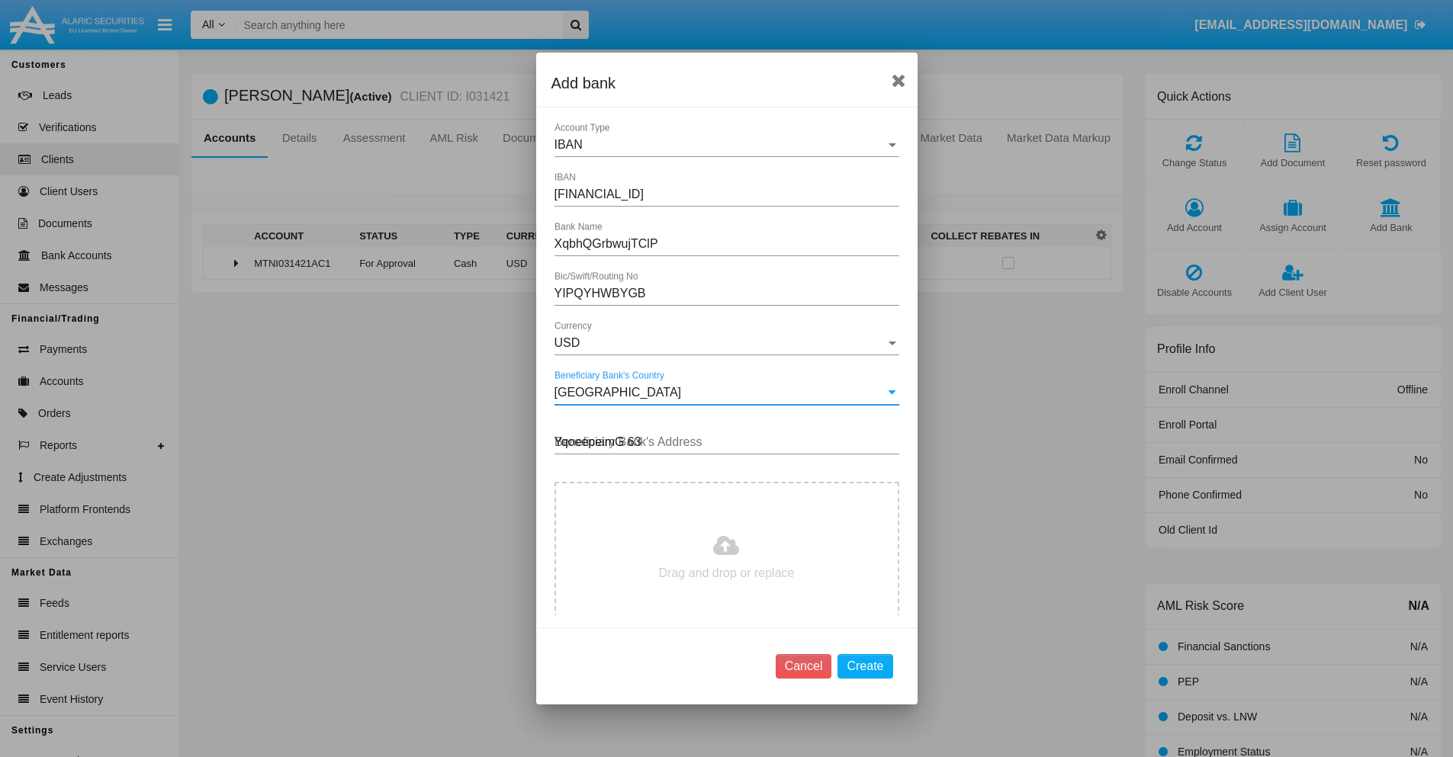
type input "YqoeepeimG 639"
type input "C:\fakepath\bank-statement.png"
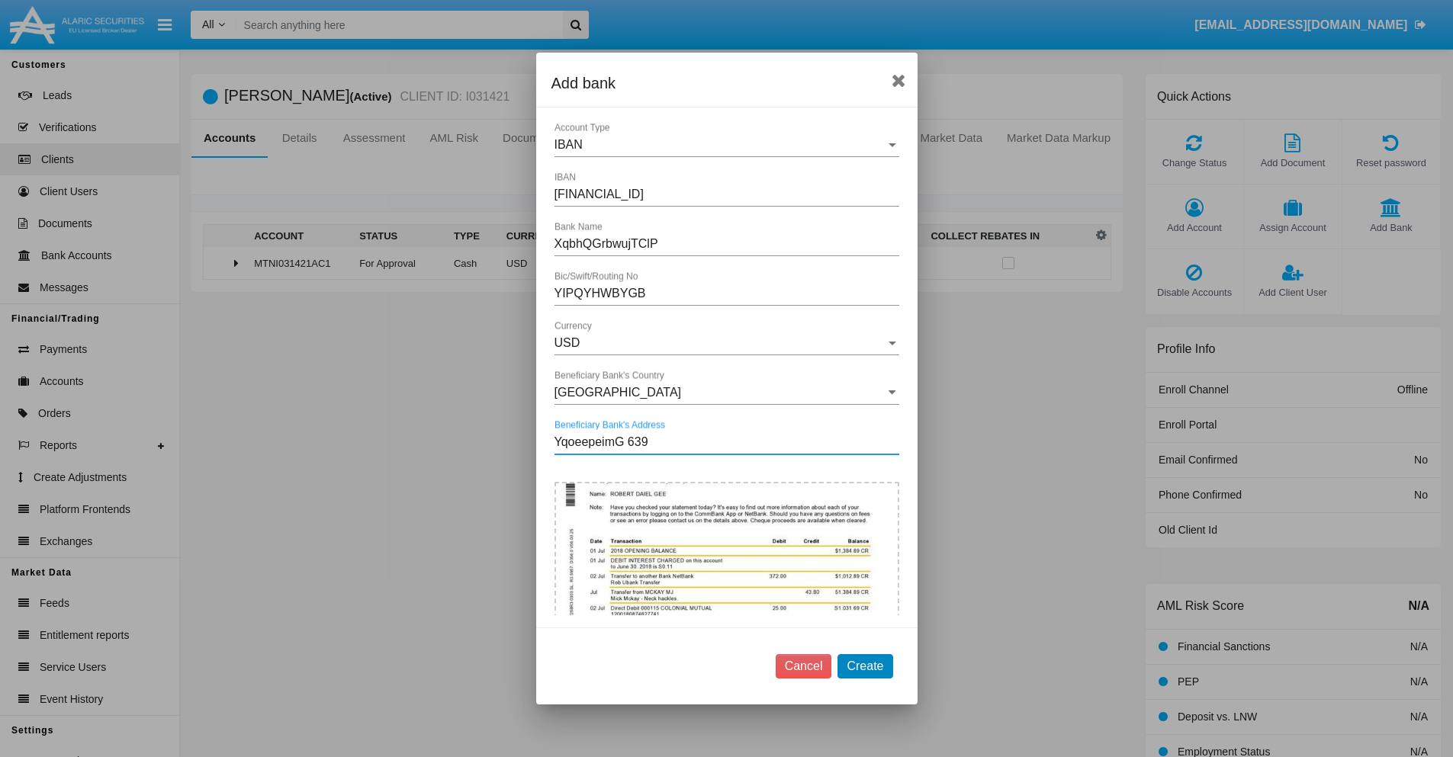
click at [865, 666] on button "Create" at bounding box center [865, 666] width 55 height 24
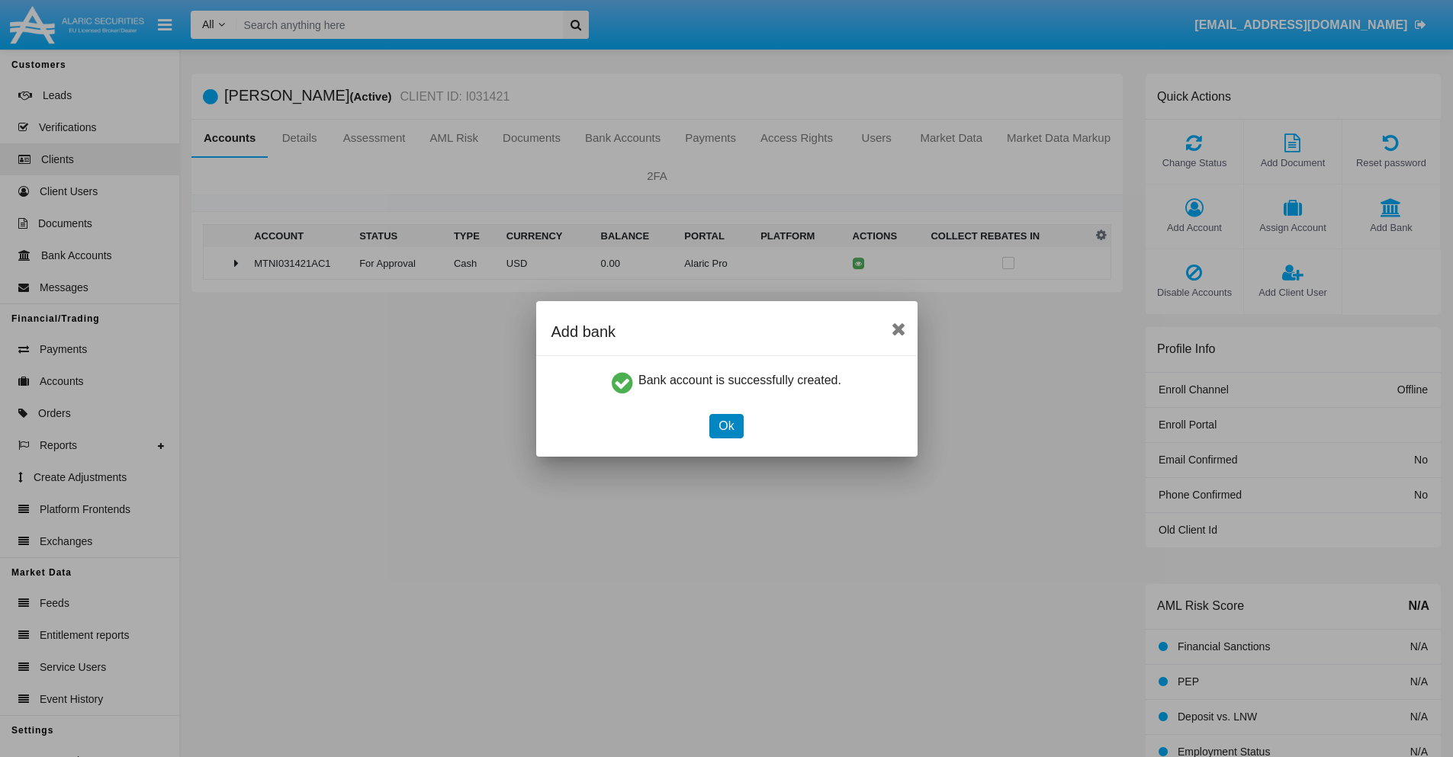
click at [726, 426] on button "Ok" at bounding box center [726, 426] width 34 height 24
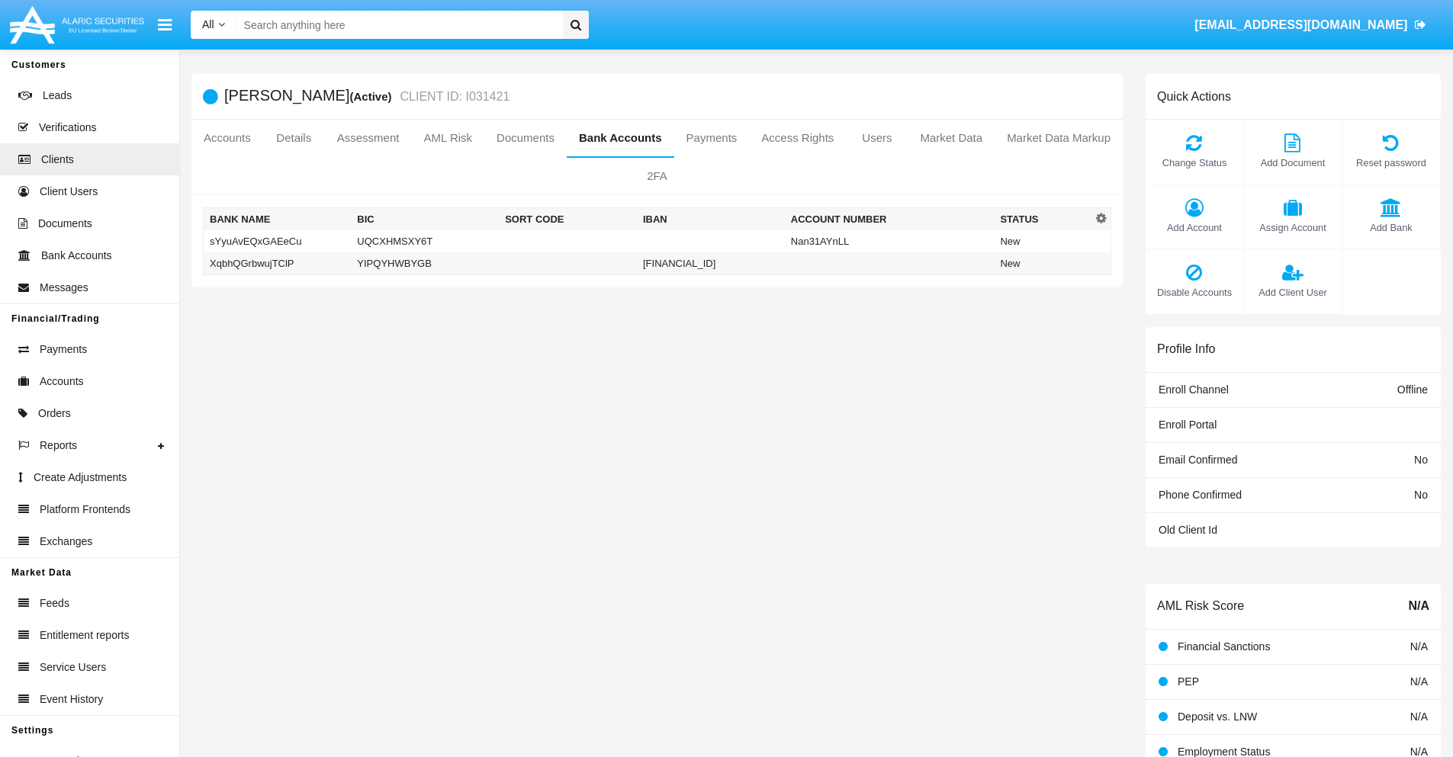
click at [277, 263] on td "XqbhQGrbwujTClP" at bounding box center [278, 263] width 148 height 23
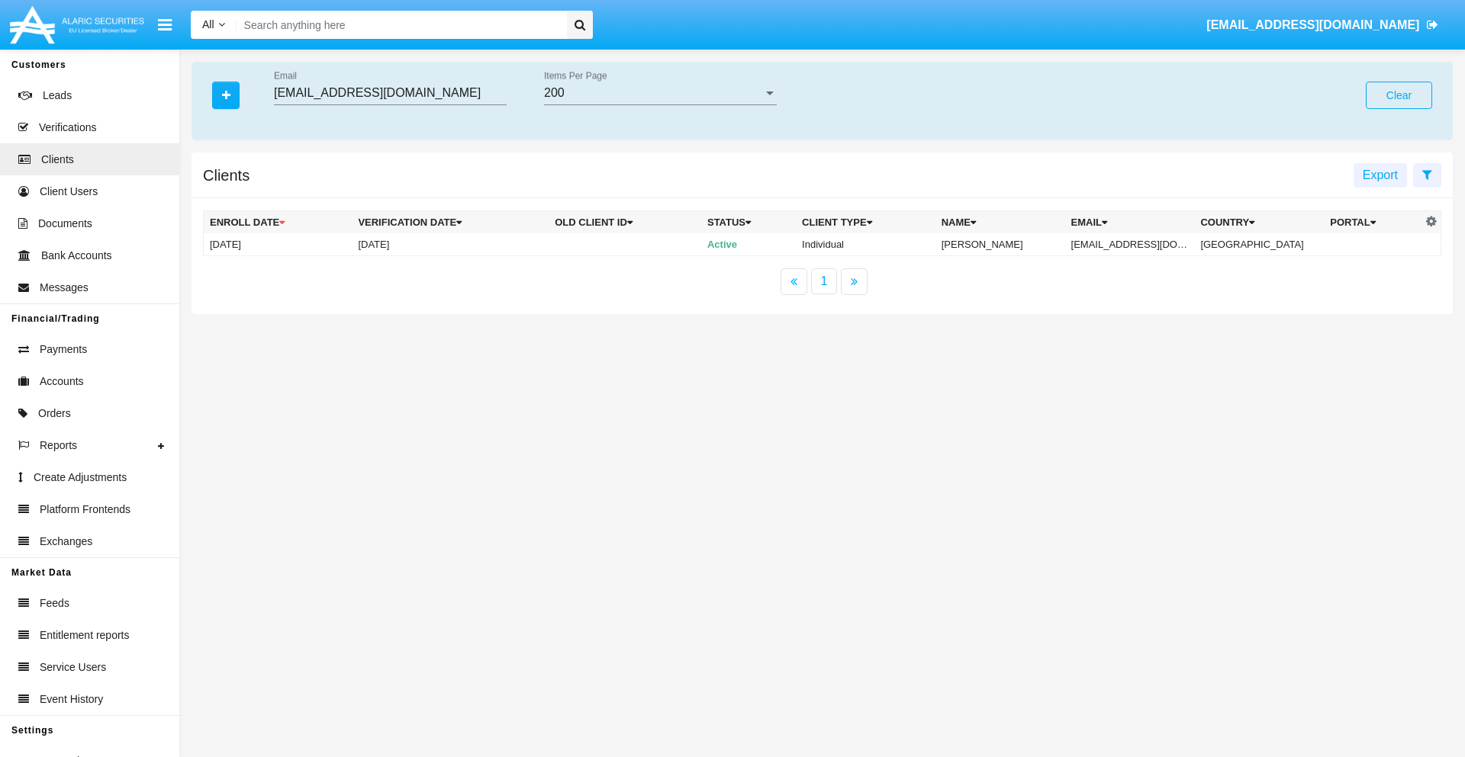
click at [1398, 95] on button "Clear" at bounding box center [1398, 95] width 66 height 27
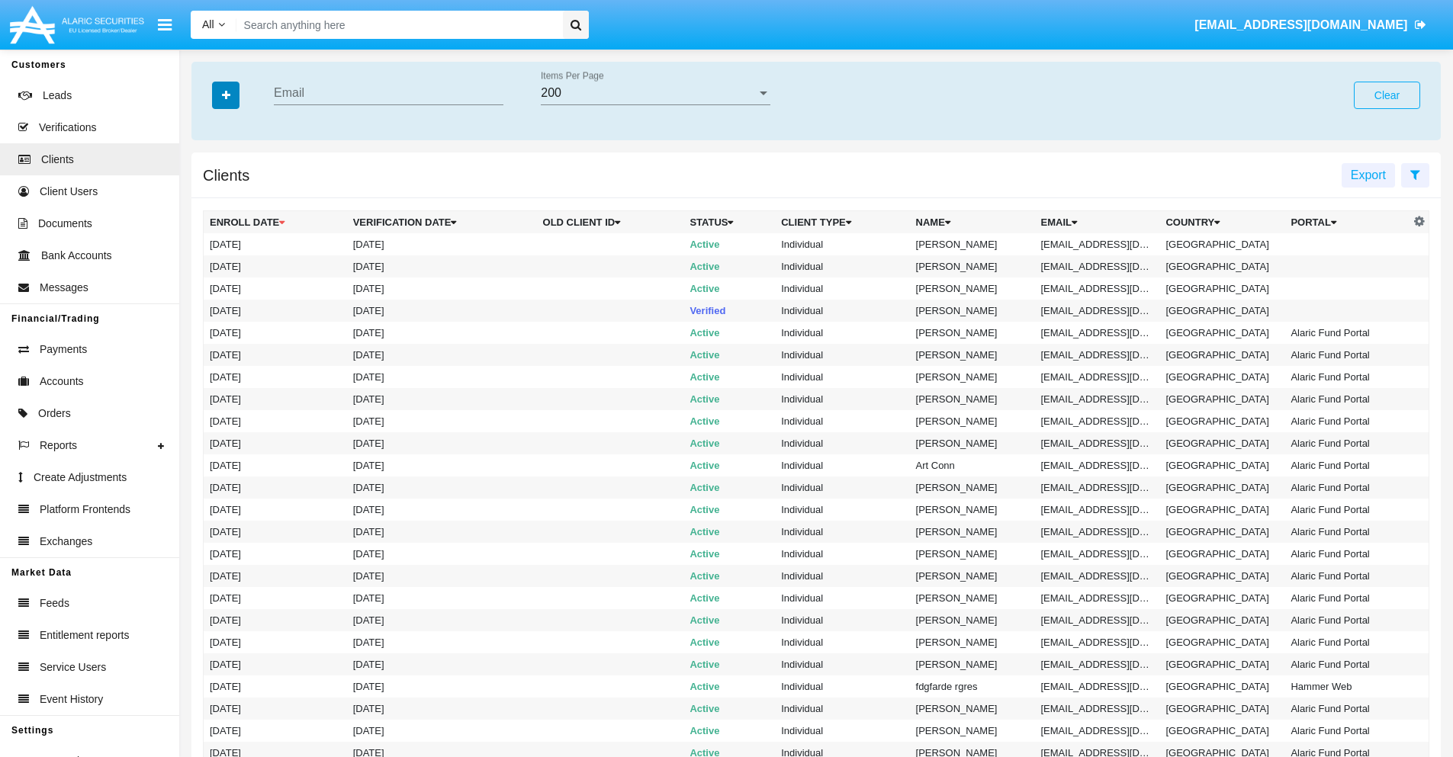
click at [226, 95] on icon "button" at bounding box center [226, 95] width 8 height 11
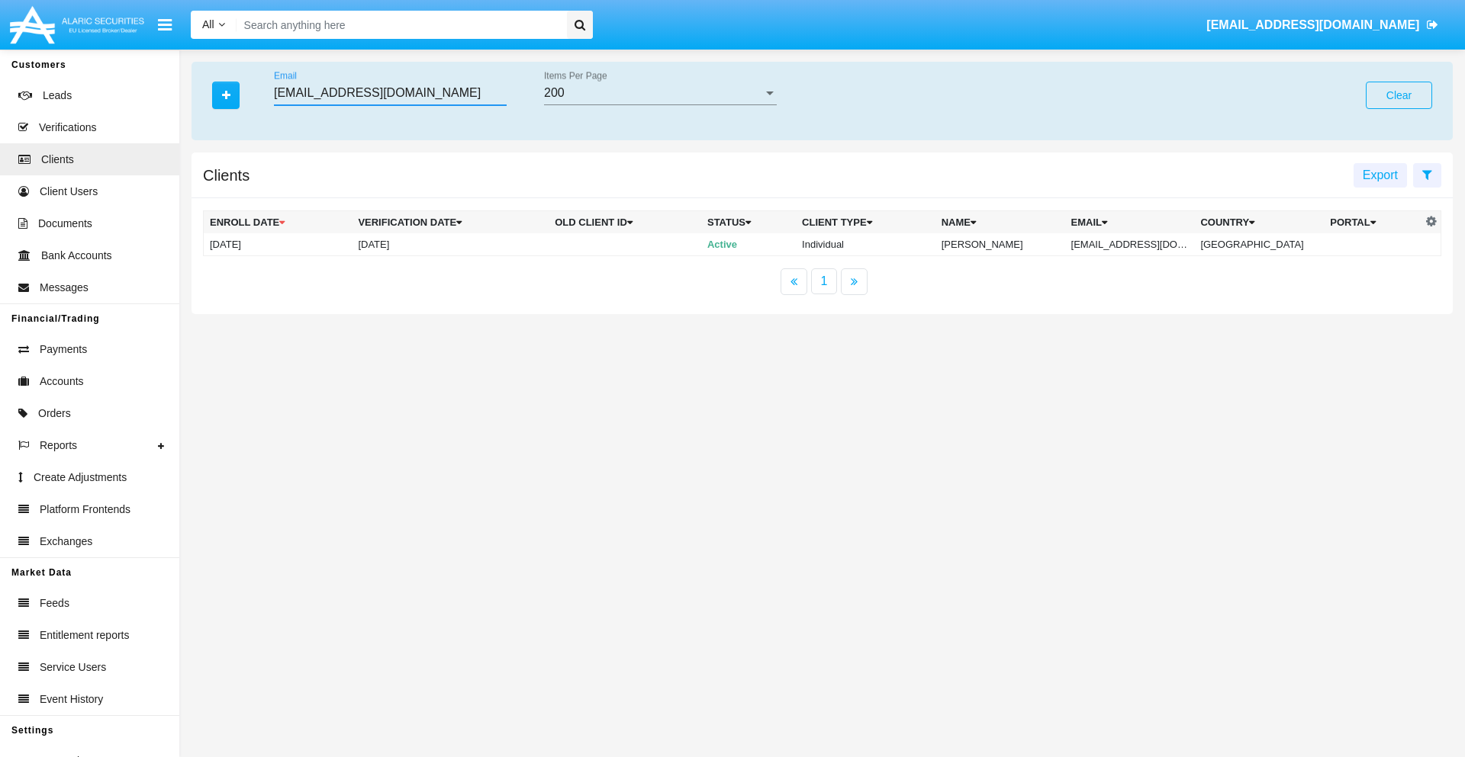
type input "[EMAIL_ADDRESS][DOMAIN_NAME]"
click at [1140, 244] on td "[EMAIL_ADDRESS][DOMAIN_NAME]" at bounding box center [1130, 244] width 130 height 23
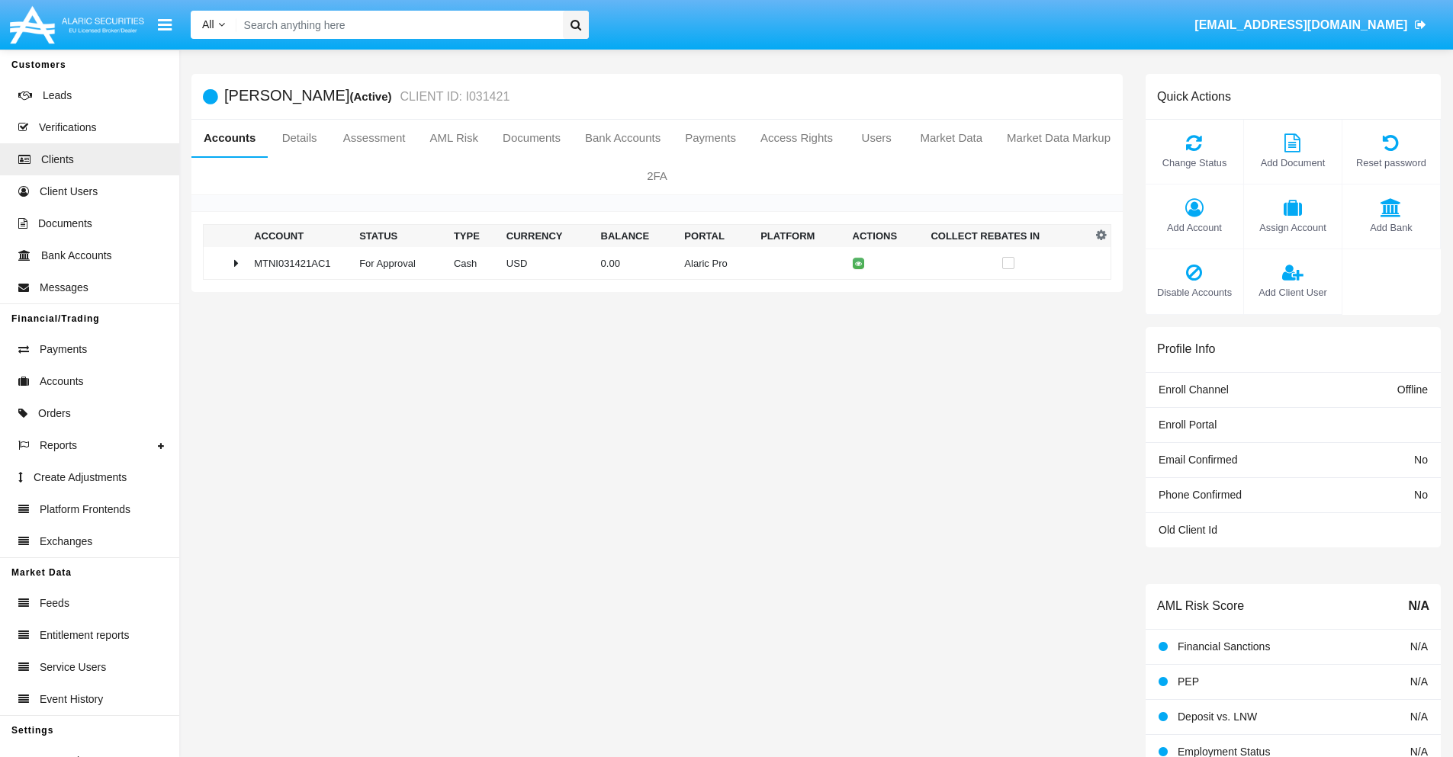
click at [1391, 227] on span "Add Bank" at bounding box center [1391, 227] width 82 height 14
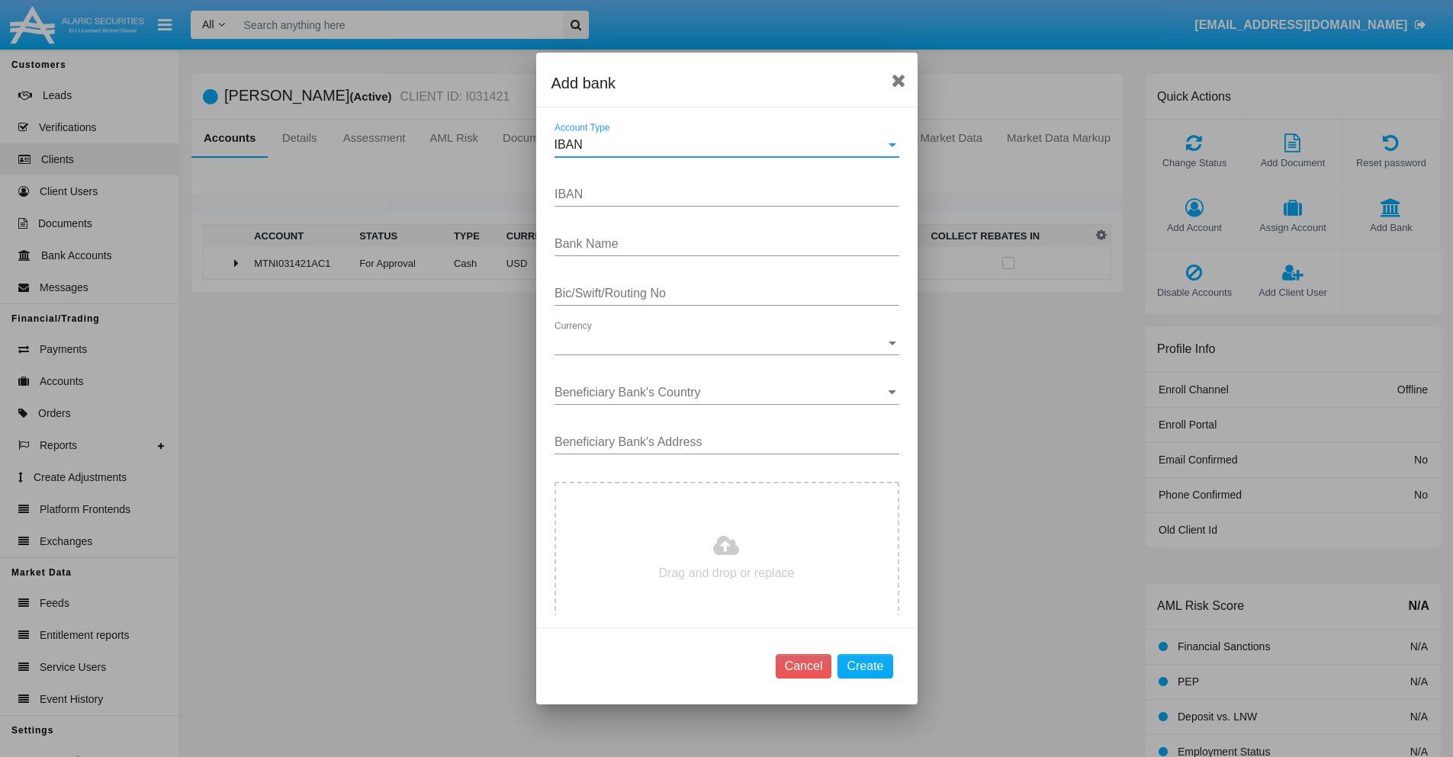
click at [721, 145] on div "IBAN" at bounding box center [720, 145] width 331 height 14
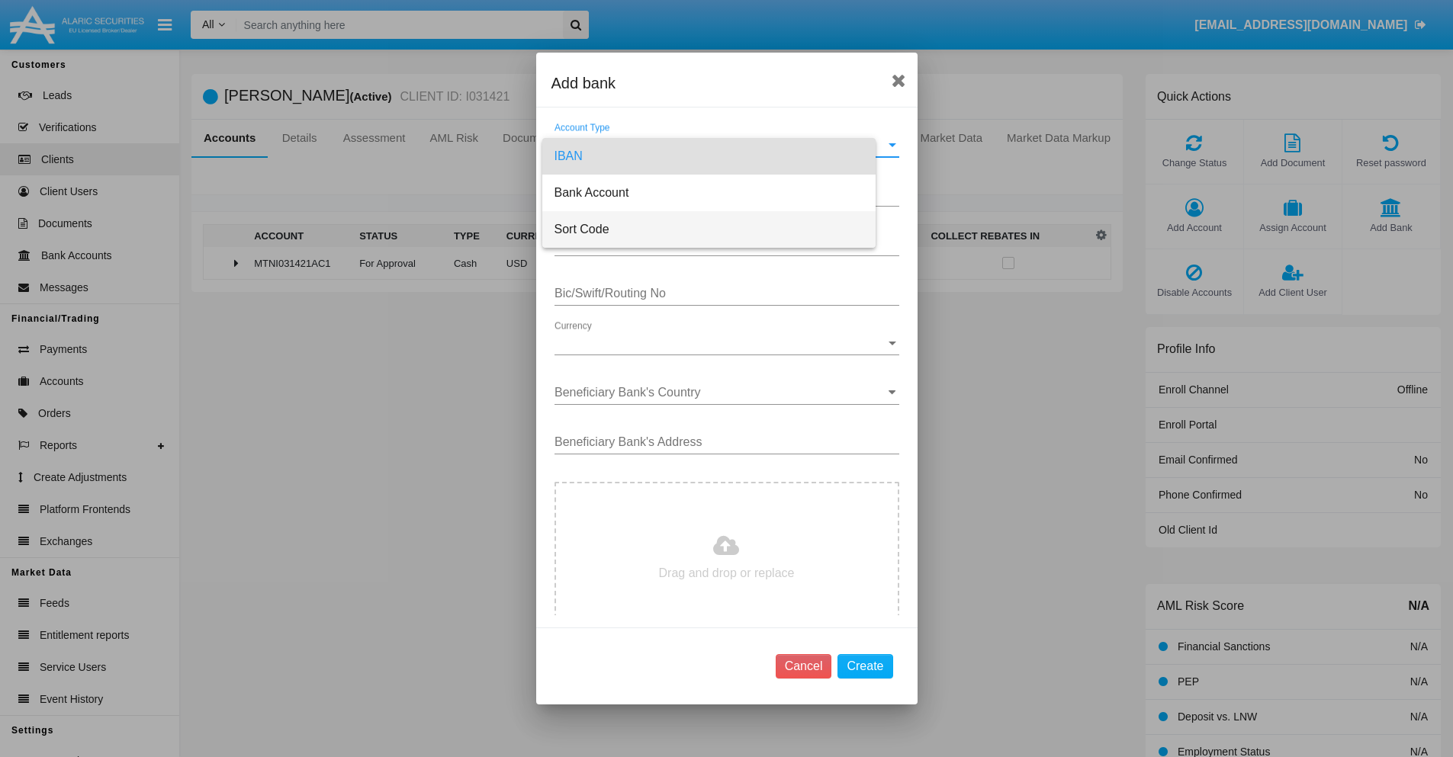
click at [721, 230] on span "Sort Code" at bounding box center [709, 229] width 309 height 37
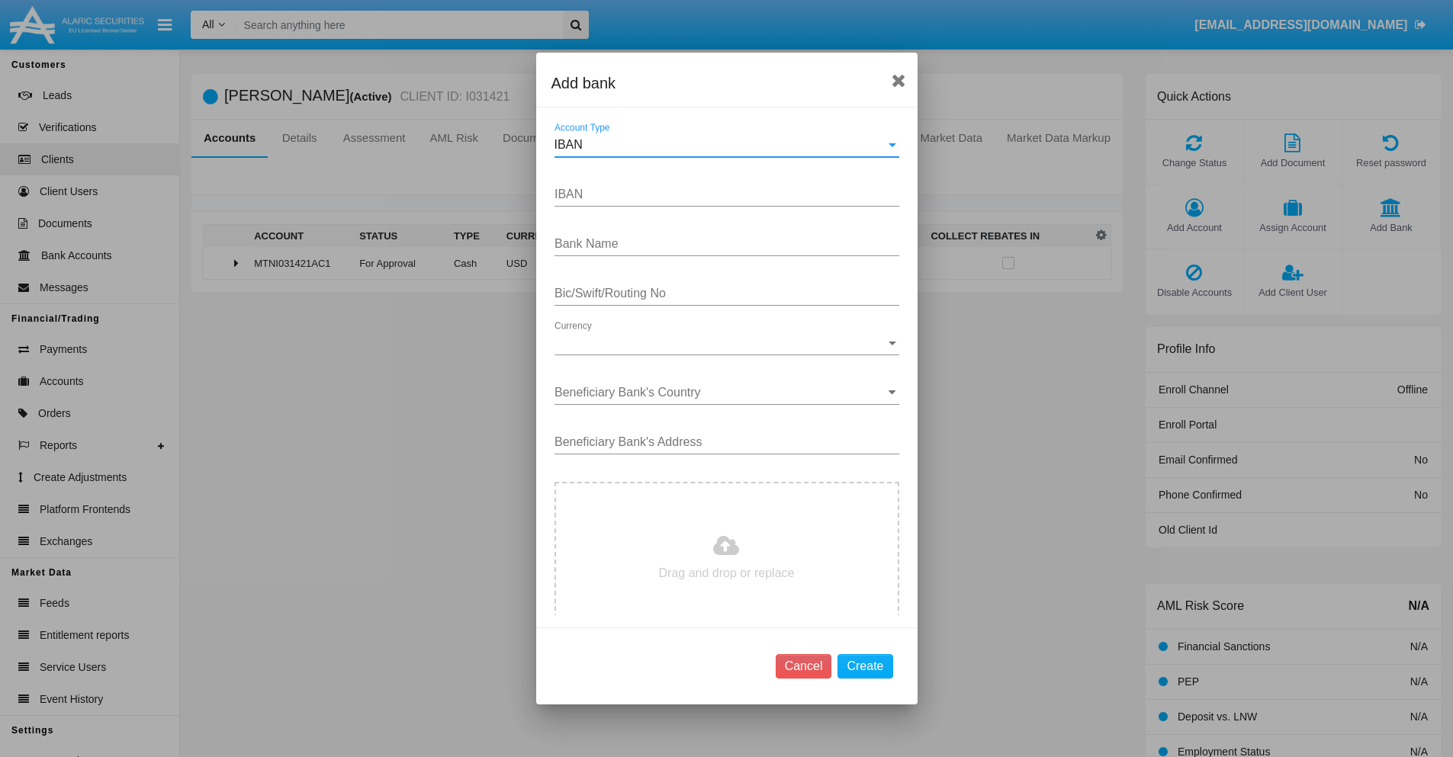
type input "[GEOGRAPHIC_DATA]"
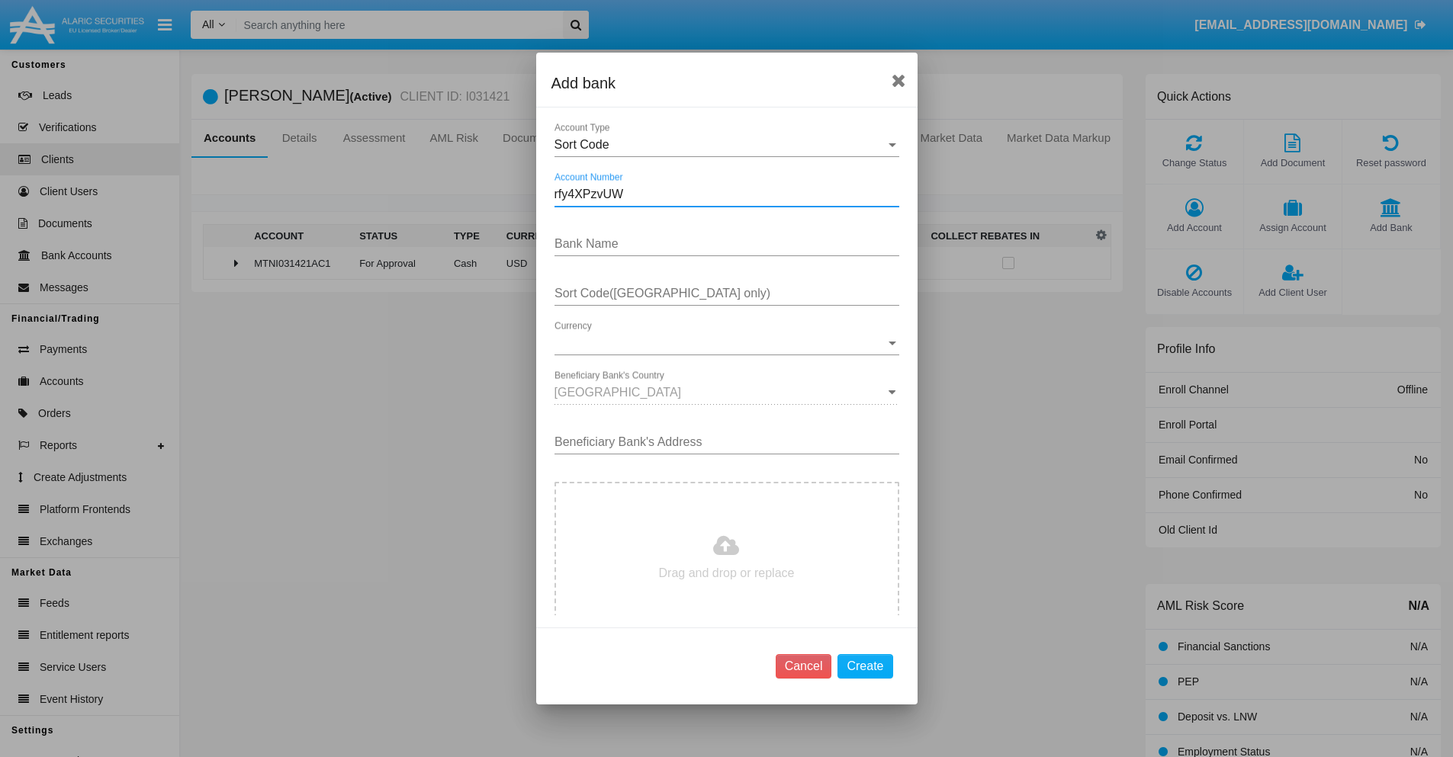
type input "rfy4XPzvUW"
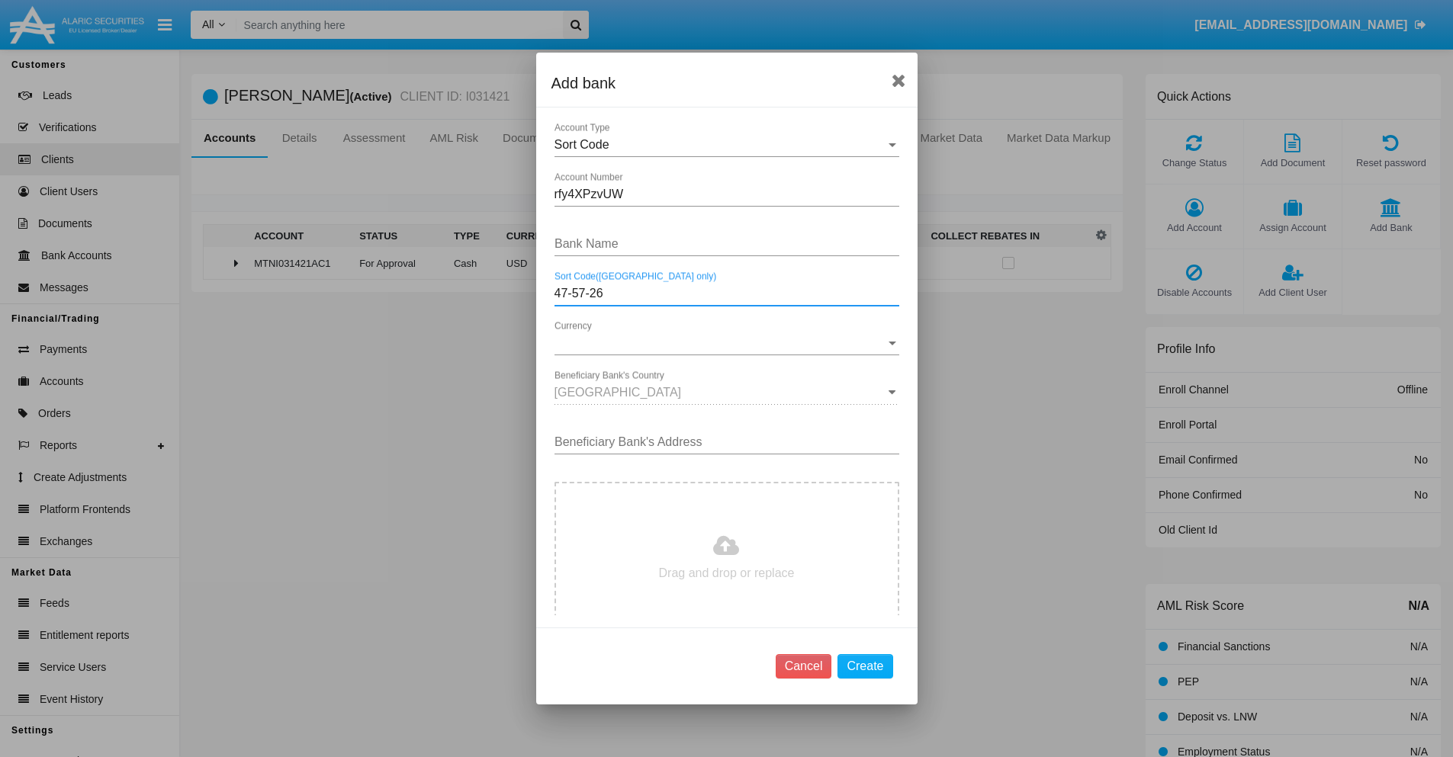
type input "47-57-26"
type input "uslwLsROiYXkouH"
click at [721, 343] on span "Currency" at bounding box center [720, 343] width 331 height 14
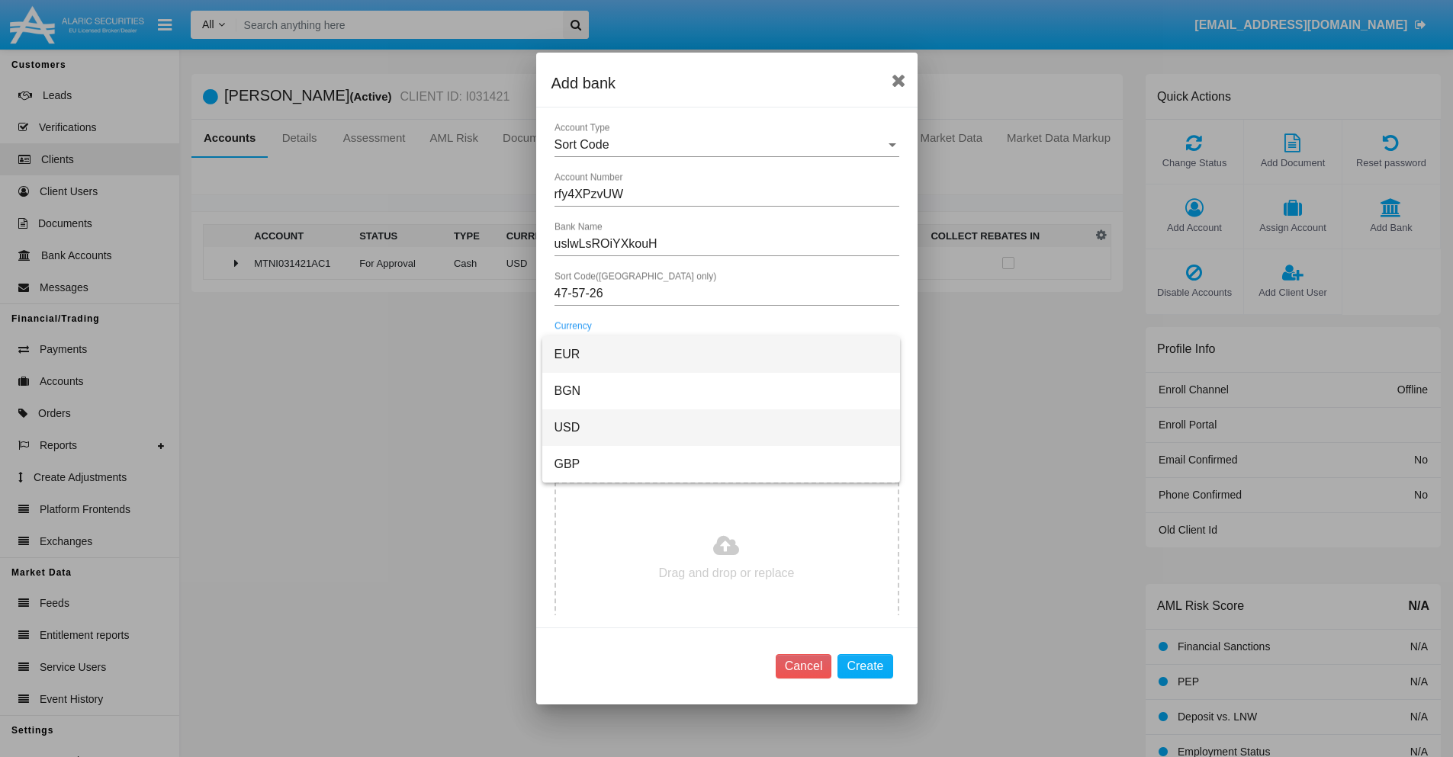
click at [721, 428] on span "USD" at bounding box center [721, 428] width 333 height 37
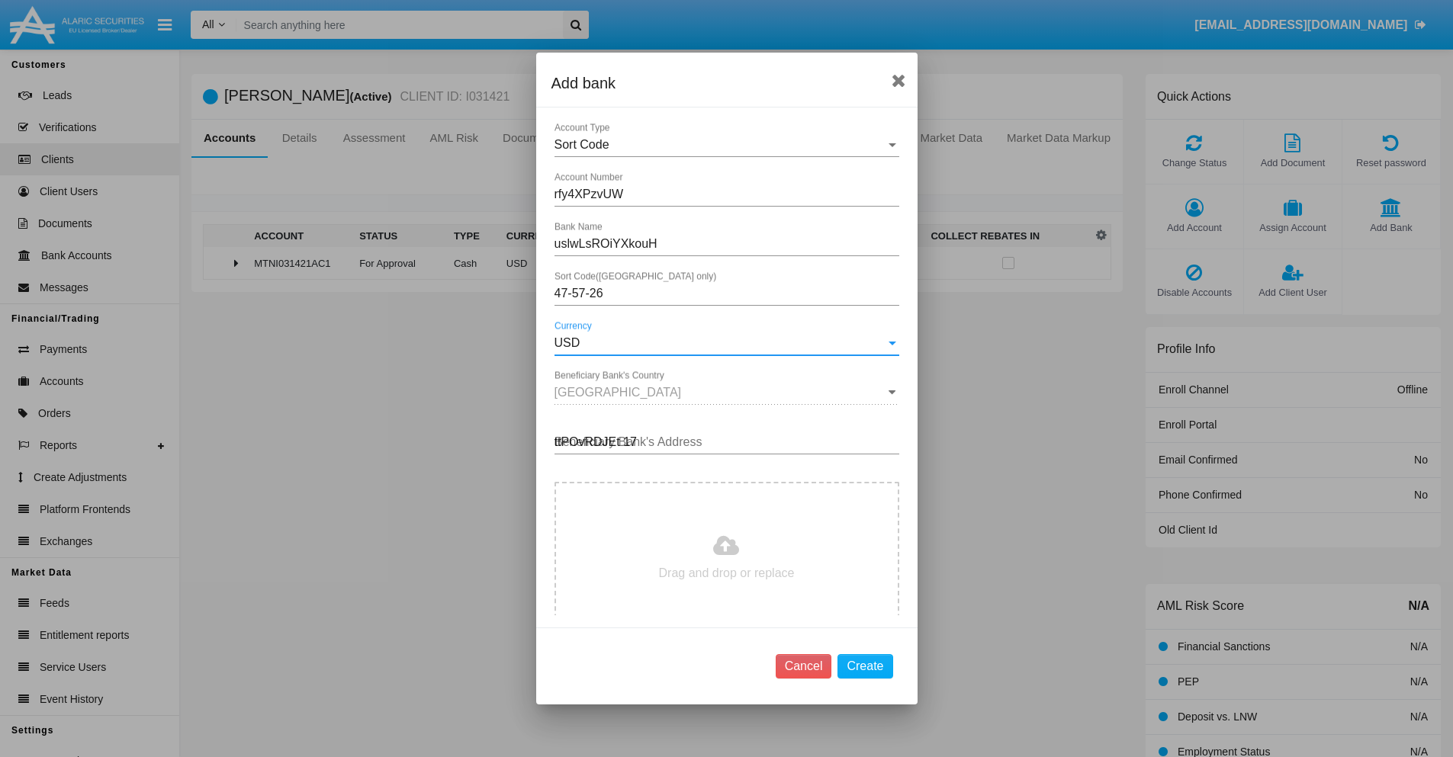
type input "ttPOvRDJEt 176"
type input "C:\fakepath\bank-statement.png"
